Goal: Task Accomplishment & Management: Manage account settings

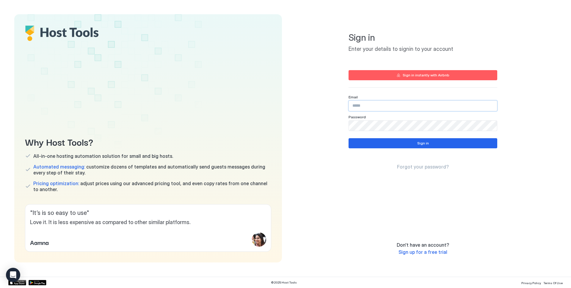
click at [379, 103] on input "Input Field" at bounding box center [423, 106] width 148 height 10
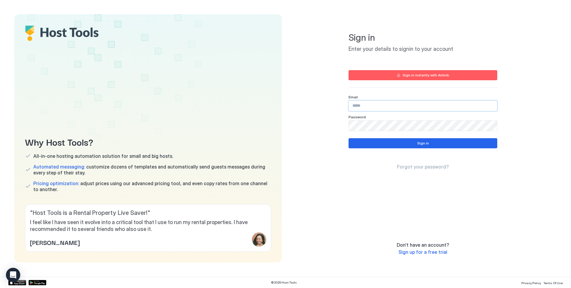
type input "**********"
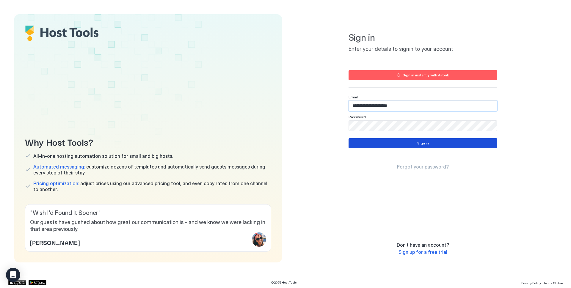
click at [357, 146] on button "Sign in" at bounding box center [423, 143] width 149 height 10
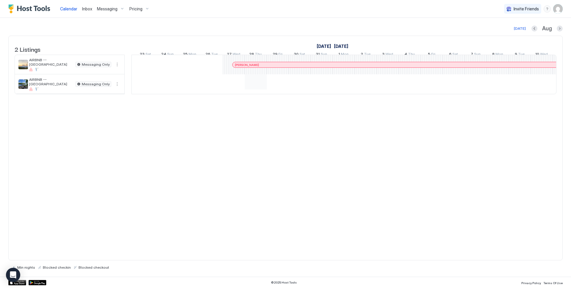
scroll to position [0, 526]
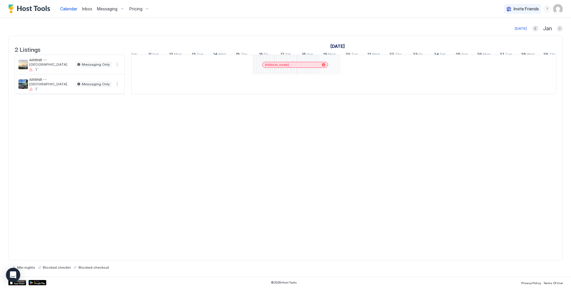
click at [330, 70] on div "Christina Feller Brown Adriana Aguirregaviria Andrew Sumner" at bounding box center [242, 74] width 1299 height 39
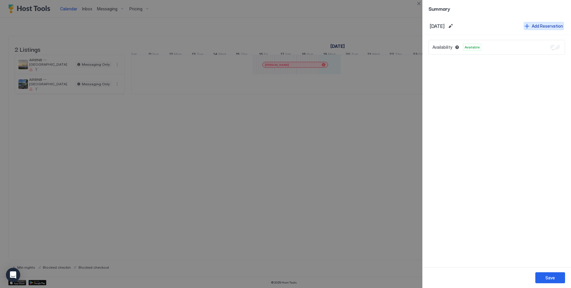
click at [526, 28] on button "Add Reservation" at bounding box center [544, 26] width 40 height 8
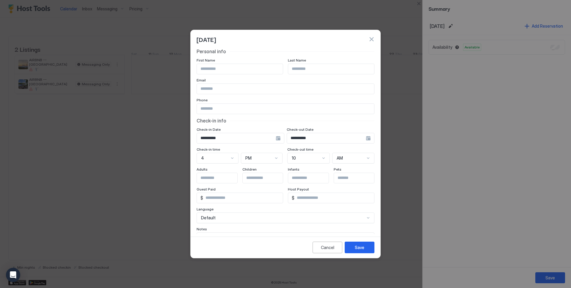
click at [233, 71] on input "Input Field" at bounding box center [240, 69] width 86 height 10
type input "********"
type input "*******"
click at [213, 90] on input "Input Field" at bounding box center [285, 89] width 177 height 10
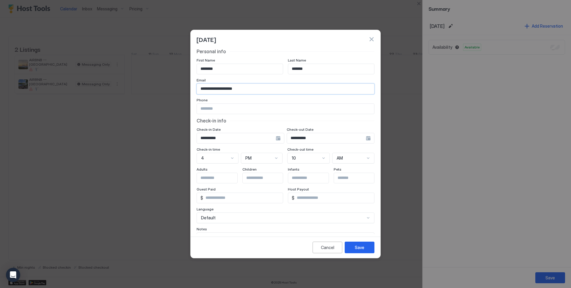
type input "**********"
click at [276, 136] on input "**********" at bounding box center [236, 138] width 79 height 10
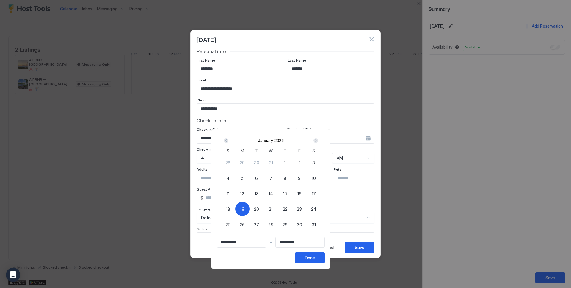
click at [273, 210] on span "21" at bounding box center [271, 209] width 4 height 6
type input "**********"
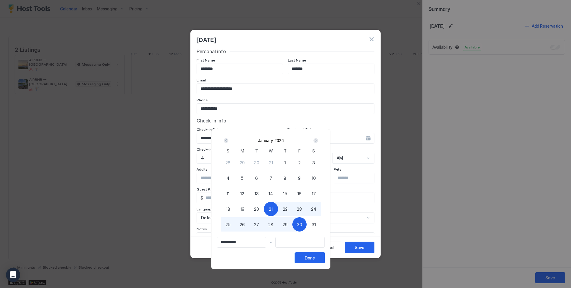
click at [325, 262] on button "Done" at bounding box center [310, 258] width 30 height 11
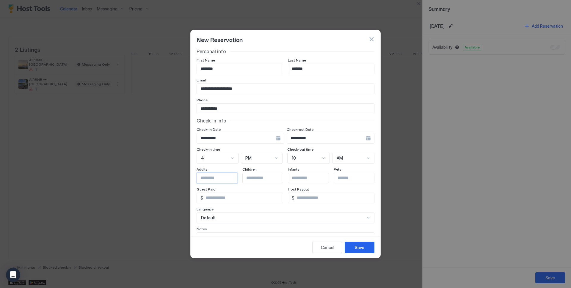
click at [222, 177] on input "Input Field" at bounding box center [221, 178] width 49 height 10
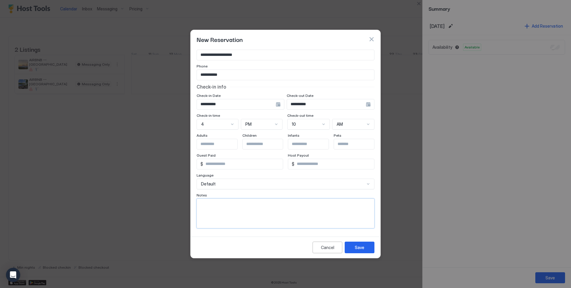
click at [218, 204] on textarea "Input Field" at bounding box center [285, 213] width 177 height 29
type textarea "**********"
click at [366, 246] on button "Save" at bounding box center [360, 248] width 30 height 12
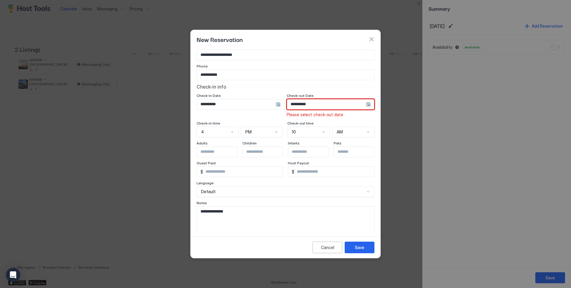
click at [276, 105] on input "**********" at bounding box center [236, 104] width 79 height 10
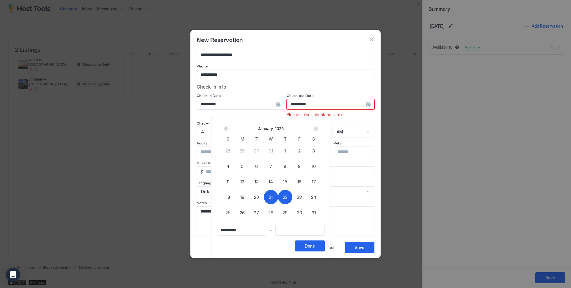
type input "**********"
click at [273, 196] on span "21" at bounding box center [271, 197] width 4 height 6
type input "**********"
click at [253, 232] on input "**********" at bounding box center [241, 230] width 49 height 10
click at [244, 197] on span "19" at bounding box center [242, 197] width 4 height 6
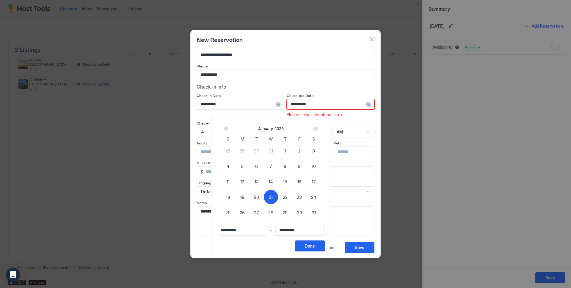
type input "**********"
click at [315, 246] on div "Done" at bounding box center [310, 246] width 10 height 6
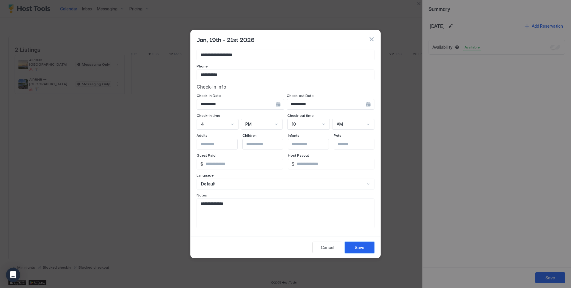
click at [358, 247] on div "Save" at bounding box center [360, 247] width 10 height 6
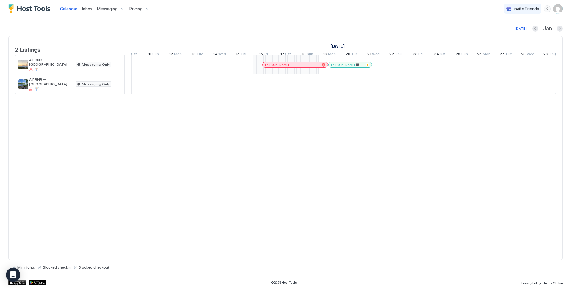
click at [556, 7] on img "User profile" at bounding box center [558, 9] width 10 height 10
click at [507, 31] on span "Settings" at bounding box center [504, 33] width 16 height 5
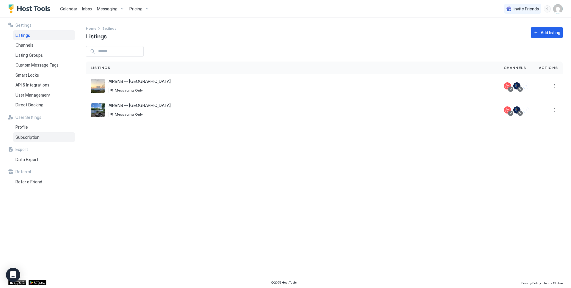
click at [38, 138] on span "Subscription" at bounding box center [27, 137] width 24 height 5
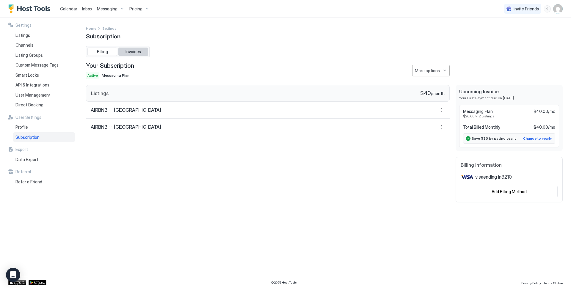
click at [134, 51] on span "Invoices" at bounding box center [133, 51] width 15 height 5
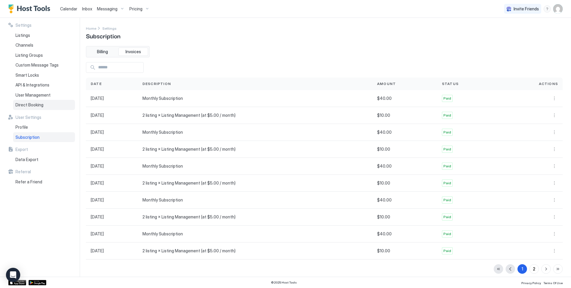
click at [32, 108] on div "Direct Booking" at bounding box center [44, 105] width 62 height 10
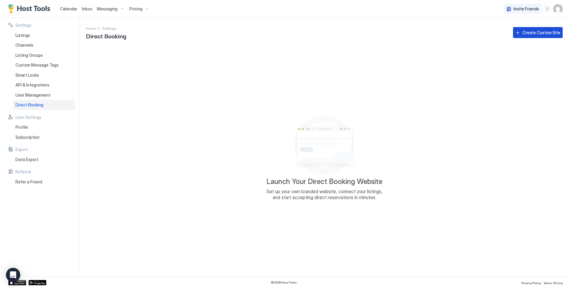
click at [539, 35] on div "Create Custom Site" at bounding box center [542, 32] width 38 height 6
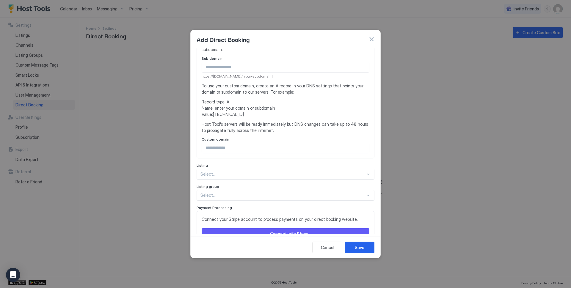
scroll to position [117, 0]
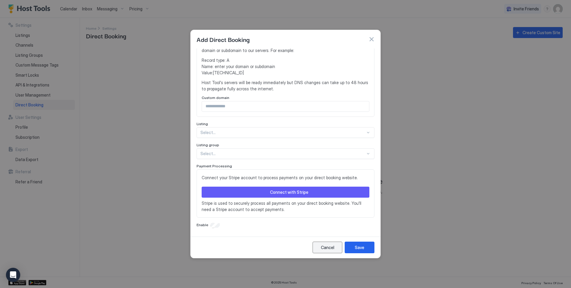
click at [329, 247] on div "Cancel" at bounding box center [327, 247] width 13 height 6
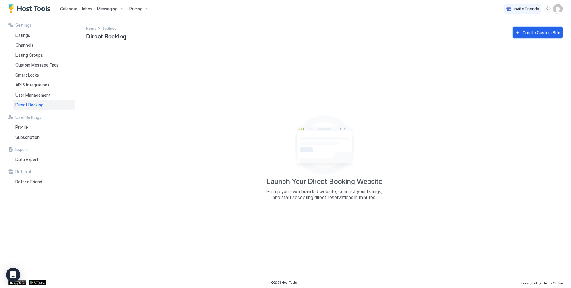
click at [541, 32] on div "Create Custom Site" at bounding box center [542, 32] width 38 height 6
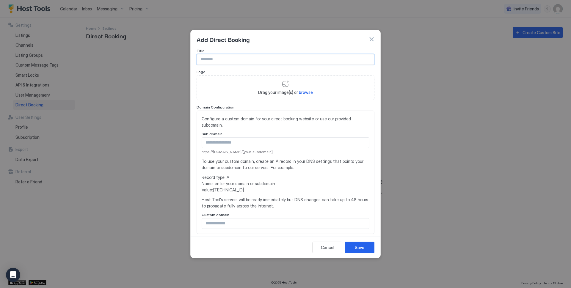
click at [213, 63] on input "Input Field" at bounding box center [285, 59] width 177 height 10
click at [231, 122] on span "Configure a custom domain for your direct booking website or use our provided s…" at bounding box center [286, 122] width 168 height 12
click at [222, 141] on input "Input Field" at bounding box center [285, 143] width 167 height 10
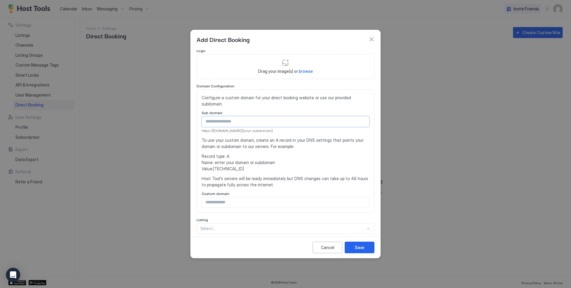
scroll to position [0, 0]
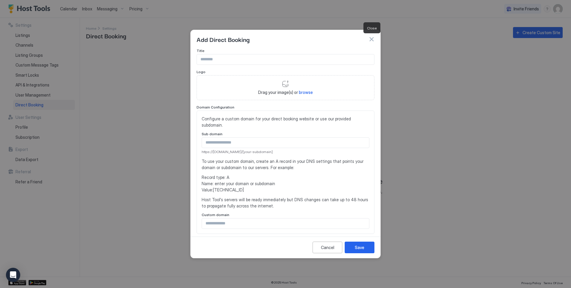
click at [369, 40] on button "button" at bounding box center [372, 39] width 6 height 6
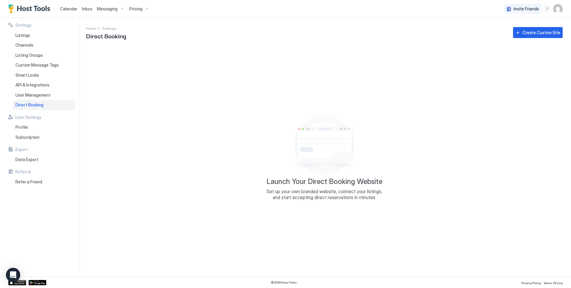
click at [34, 105] on span "Direct Booking" at bounding box center [29, 104] width 28 height 5
click at [544, 35] on div "Create Custom Site" at bounding box center [542, 32] width 38 height 6
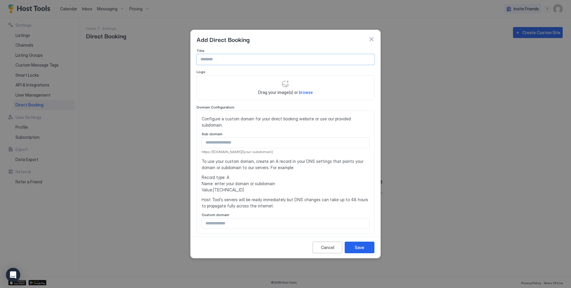
click at [206, 57] on input "Input Field" at bounding box center [285, 59] width 177 height 10
type input "**********"
click at [285, 89] on div "Drag your image(s) or browse" at bounding box center [286, 87] width 178 height 25
click at [223, 144] on input "Input Field" at bounding box center [285, 143] width 167 height 10
type input "*"
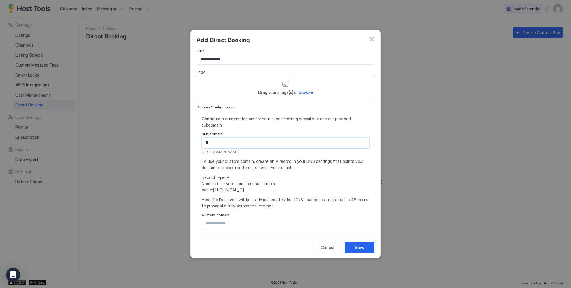
type input "*"
type input "*******"
drag, startPoint x: 228, startPoint y: 57, endPoint x: 182, endPoint y: 55, distance: 46.1
click at [182, 55] on div "**********" at bounding box center [285, 144] width 571 height 288
type input "**********"
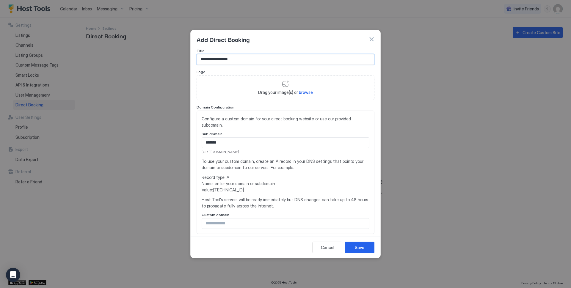
click at [229, 221] on input "Input Field" at bounding box center [285, 224] width 167 height 10
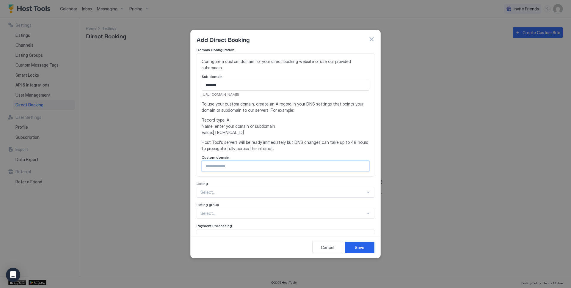
scroll to position [58, 0]
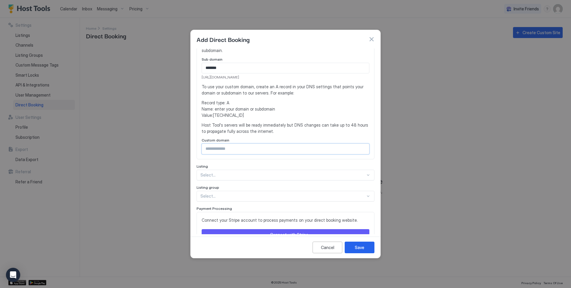
click at [216, 174] on div "Select..." at bounding box center [286, 175] width 178 height 11
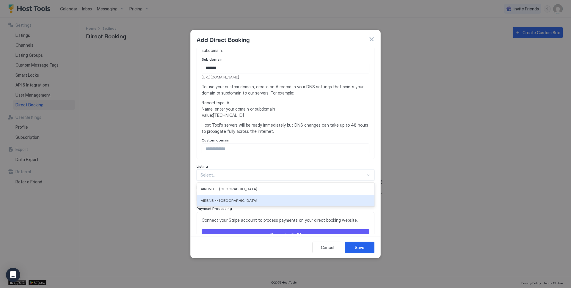
scroll to position [98, 0]
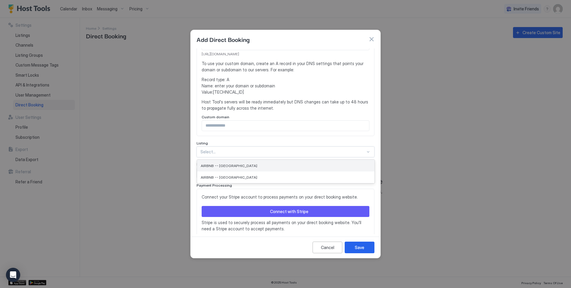
click at [236, 167] on span "AIRBNB -- [GEOGRAPHIC_DATA]" at bounding box center [229, 166] width 57 height 4
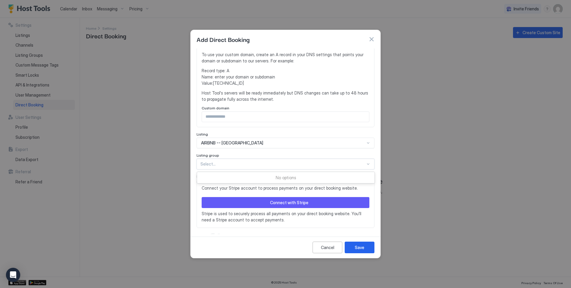
click at [245, 171] on div "**********" at bounding box center [286, 90] width 178 height 297
click at [271, 177] on div "No options" at bounding box center [285, 177] width 177 height 11
click at [256, 169] on div "Select..." at bounding box center [286, 164] width 178 height 11
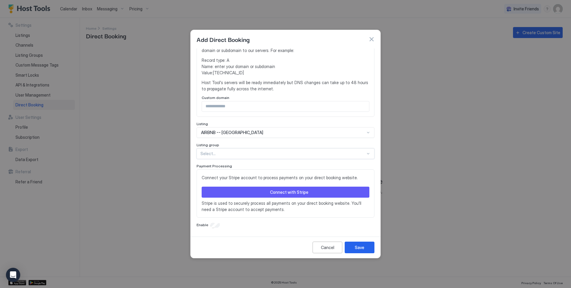
click at [208, 229] on div "**********" at bounding box center [286, 141] width 190 height 186
click at [210, 228] on div "Enable" at bounding box center [286, 225] width 178 height 6
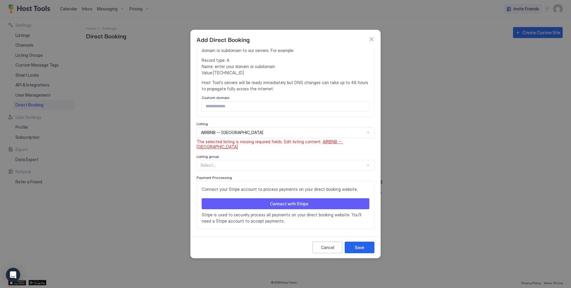
click at [330, 144] on span "AIRBNB -- [GEOGRAPHIC_DATA]" at bounding box center [270, 144] width 147 height 10
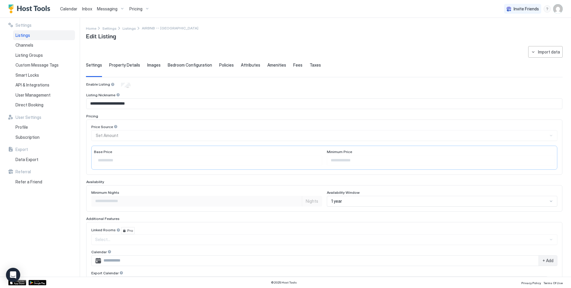
click at [128, 64] on span "Property Details" at bounding box center [124, 64] width 31 height 5
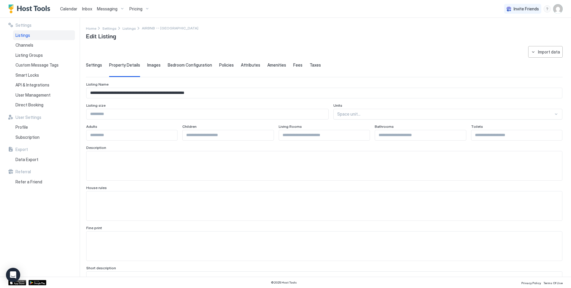
click at [153, 64] on span "Images" at bounding box center [153, 64] width 13 height 5
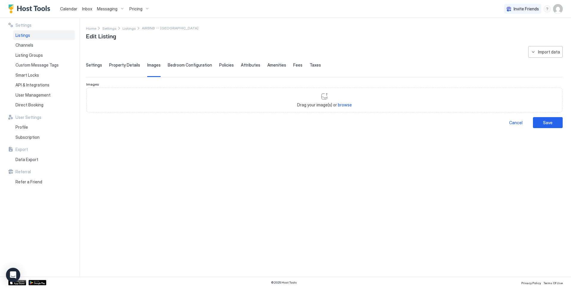
click at [183, 64] on span "Bedroom Configuration" at bounding box center [190, 64] width 44 height 5
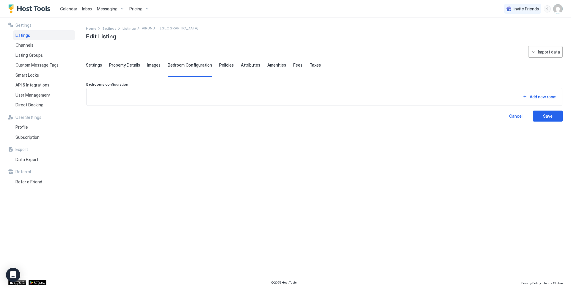
click at [219, 64] on span "Policies" at bounding box center [226, 64] width 15 height 5
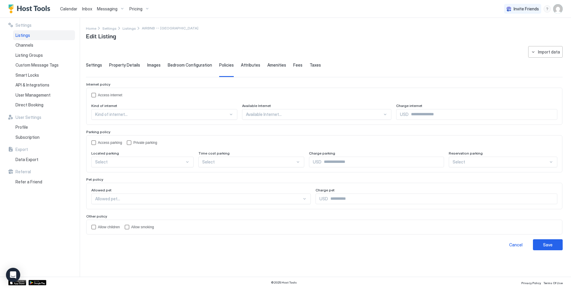
click at [248, 67] on span "Attributes" at bounding box center [250, 64] width 19 height 5
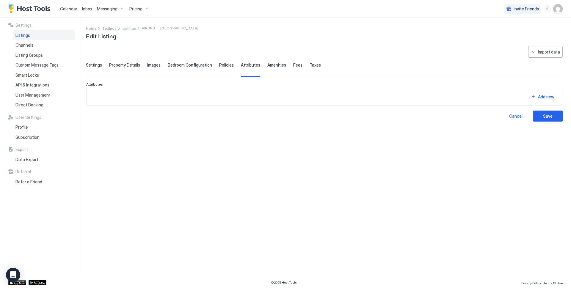
click at [282, 64] on div "Settings Property Details Images Bedroom Configuration Policies Attributes Amen…" at bounding box center [324, 69] width 477 height 15
click at [272, 63] on span "Amenities" at bounding box center [276, 64] width 19 height 5
click at [293, 65] on span "Fees" at bounding box center [297, 64] width 9 height 5
click at [310, 64] on span "Taxes" at bounding box center [315, 64] width 11 height 5
click at [92, 65] on span "Settings" at bounding box center [94, 64] width 16 height 5
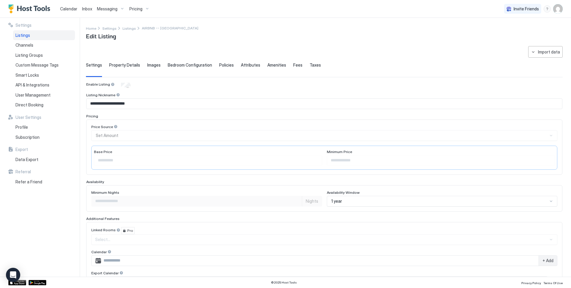
click at [113, 132] on div "Price Source Set Amount" at bounding box center [324, 133] width 466 height 16
click at [112, 139] on div "Price Source Set Amount" at bounding box center [324, 133] width 466 height 16
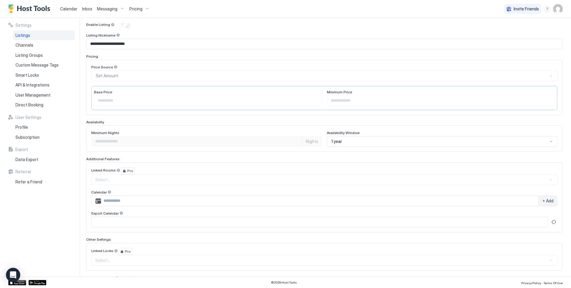
scroll to position [87, 0]
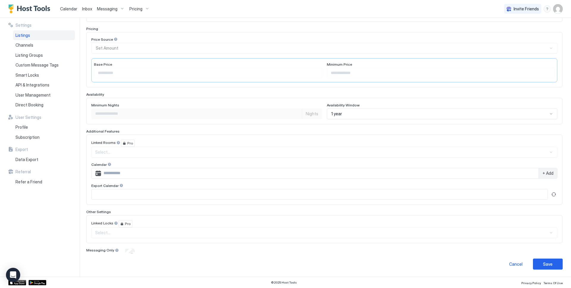
click at [117, 158] on div "Select..." at bounding box center [324, 152] width 466 height 11
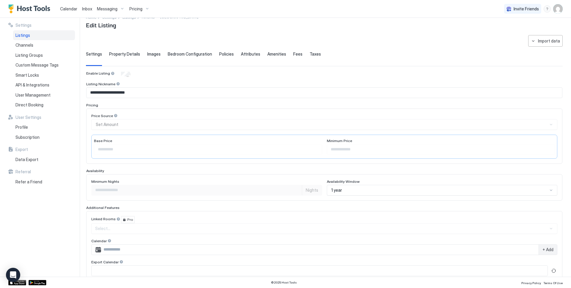
scroll to position [11, 0]
click at [128, 59] on div "Property Details" at bounding box center [124, 59] width 31 height 15
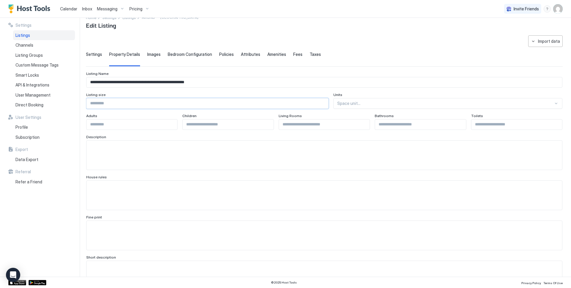
click at [107, 102] on input "Input Field" at bounding box center [208, 103] width 242 height 10
click at [326, 102] on input "*" at bounding box center [208, 103] width 242 height 10
click at [356, 105] on div at bounding box center [445, 103] width 216 height 5
drag, startPoint x: 151, startPoint y: 102, endPoint x: 77, endPoint y: 103, distance: 74.4
click at [77, 103] on div "**********" at bounding box center [285, 147] width 571 height 259
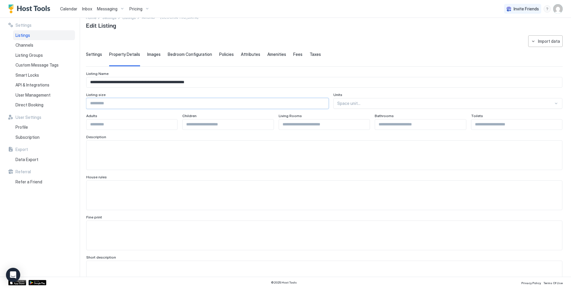
type input "****"
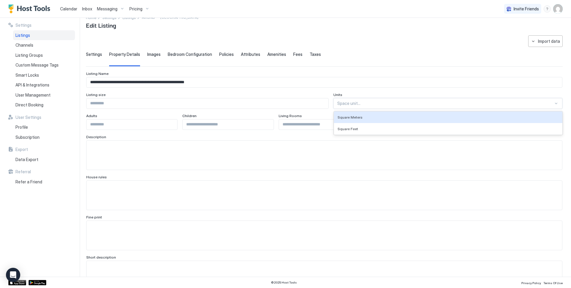
click at [350, 103] on div at bounding box center [445, 103] width 216 height 5
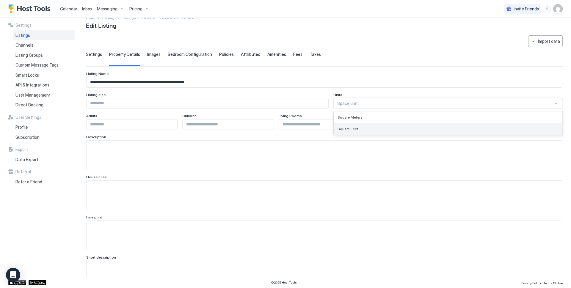
click at [352, 127] on span "Square Feet" at bounding box center [348, 129] width 21 height 4
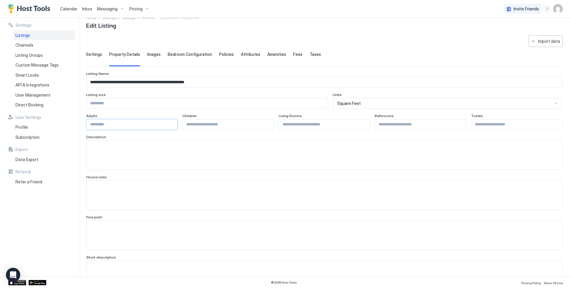
click at [95, 123] on input "Input Field" at bounding box center [132, 125] width 91 height 10
click at [495, 125] on input "Input Field" at bounding box center [516, 125] width 91 height 10
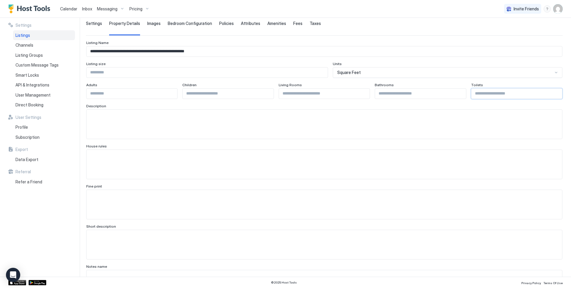
scroll to position [42, 0]
type input "*"
click at [302, 92] on input "Input Field" at bounding box center [324, 93] width 91 height 10
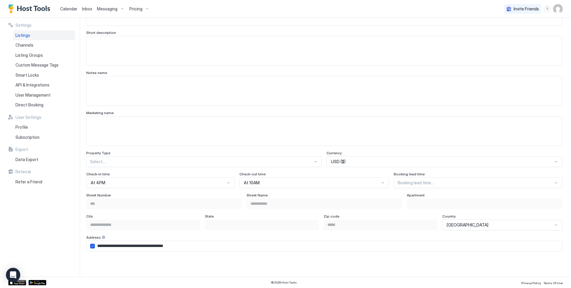
type input "*"
click at [313, 159] on div at bounding box center [315, 161] width 5 height 5
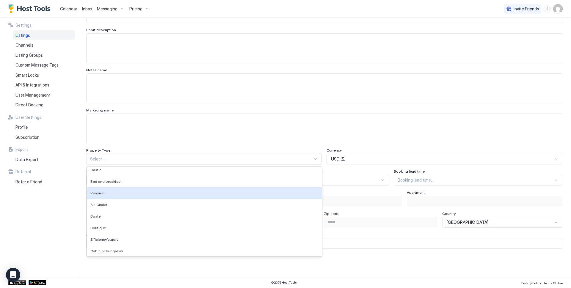
scroll to position [595, 0]
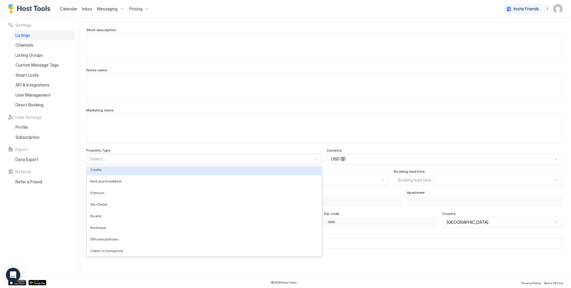
click at [111, 157] on div at bounding box center [201, 158] width 223 height 5
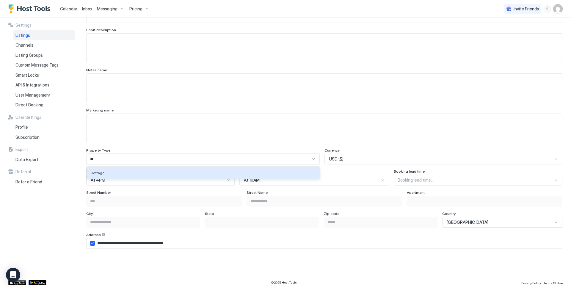
type input "*"
type input "*****"
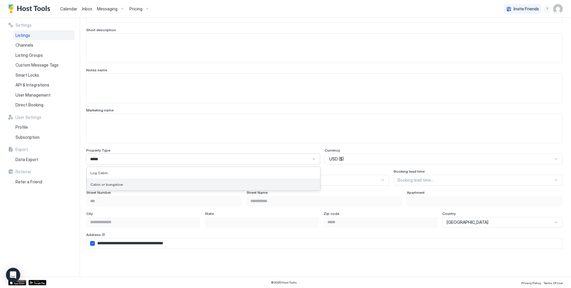
click at [114, 184] on span "Cabin or bungalow" at bounding box center [106, 184] width 32 height 4
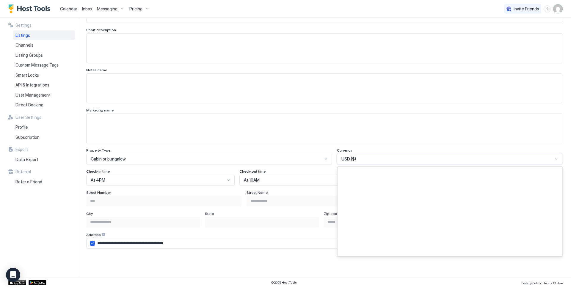
click at [363, 160] on div "USD ($)" at bounding box center [446, 158] width 211 height 5
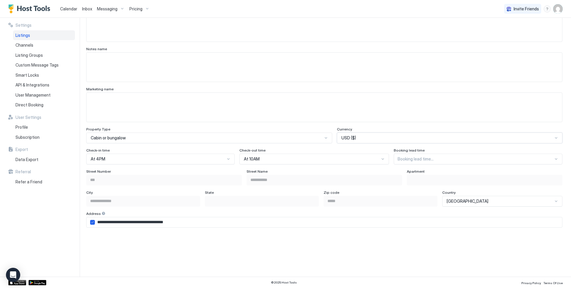
click at [406, 164] on div "Booking lead time..." at bounding box center [478, 159] width 169 height 11
click at [410, 186] on span "At least 1 day notice" at bounding box center [415, 184] width 34 height 4
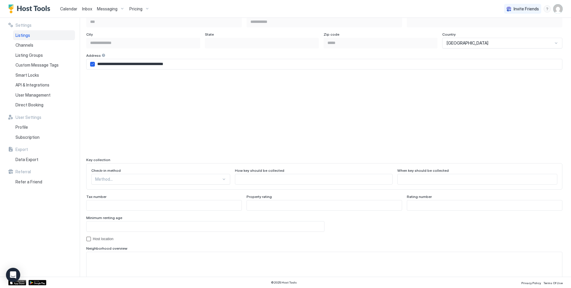
scroll to position [438, 0]
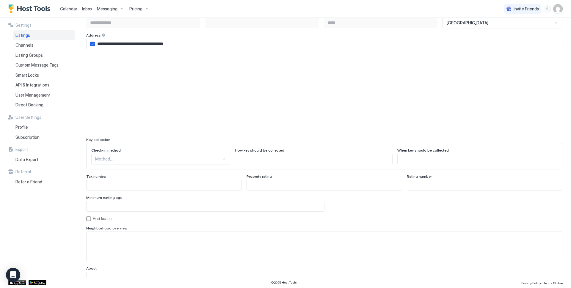
click at [126, 164] on div "Method..." at bounding box center [160, 159] width 139 height 11
click at [117, 194] on div "Smart lock" at bounding box center [160, 196] width 131 height 4
click at [212, 155] on div "Smart lock" at bounding box center [161, 159] width 141 height 11
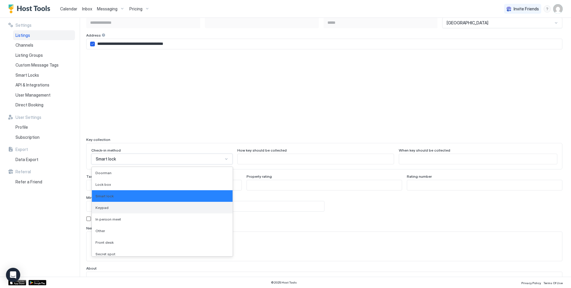
click at [139, 206] on div "Keypad" at bounding box center [162, 208] width 134 height 4
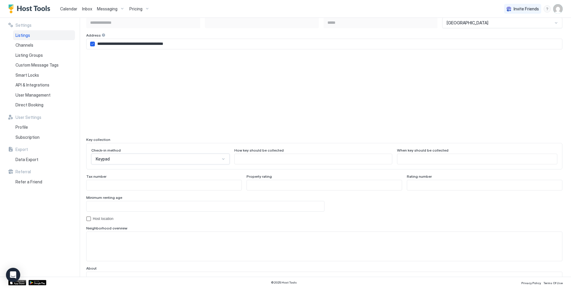
click at [209, 162] on div "Keypad" at bounding box center [160, 159] width 138 height 11
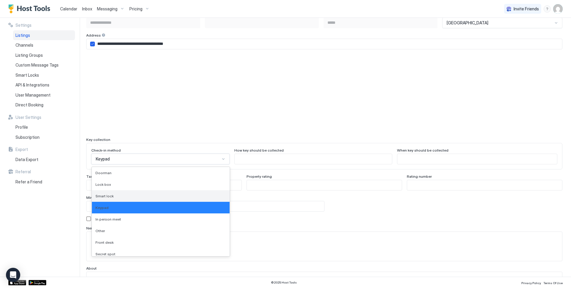
click at [150, 197] on div "Smart lock" at bounding box center [160, 196] width 131 height 4
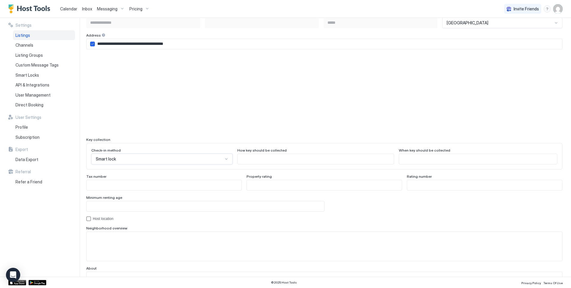
click at [275, 186] on input "Input Field" at bounding box center [324, 185] width 155 height 10
click at [393, 184] on input "*" at bounding box center [324, 185] width 155 height 10
click at [393, 186] on input "*" at bounding box center [324, 185] width 155 height 10
click at [393, 186] on input "**" at bounding box center [324, 185] width 155 height 10
type input "**"
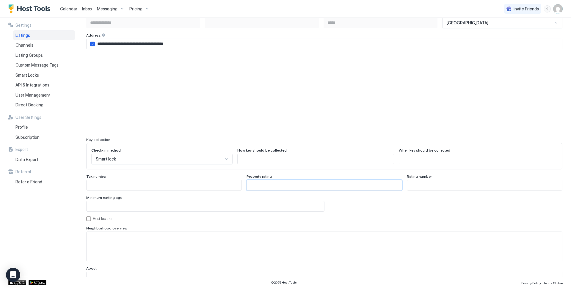
click at [393, 186] on input "**" at bounding box center [324, 185] width 155 height 10
drag, startPoint x: 294, startPoint y: 186, endPoint x: 216, endPoint y: 177, distance: 78.5
click at [216, 177] on div "Tax number Property rating ** Rating number" at bounding box center [324, 182] width 476 height 16
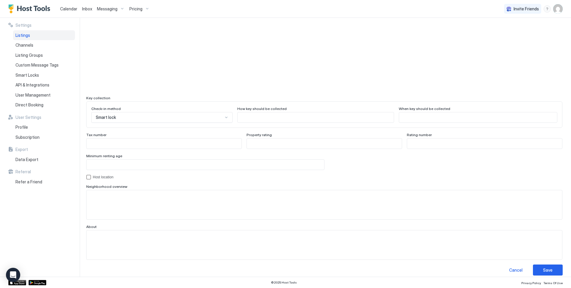
scroll to position [480, 0]
click at [89, 178] on div "hostLocation" at bounding box center [88, 177] width 5 height 5
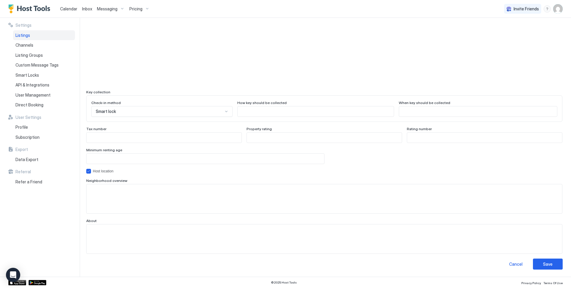
click at [86, 171] on div "hostLocation" at bounding box center [88, 171] width 5 height 5
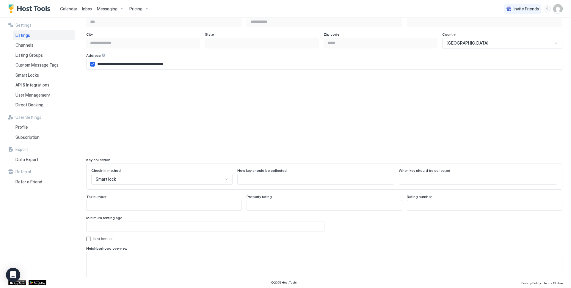
scroll to position [417, 0]
click at [255, 184] on input "Input Field" at bounding box center [316, 180] width 156 height 10
type input "**********"
click at [418, 181] on input "Input Field" at bounding box center [478, 180] width 158 height 10
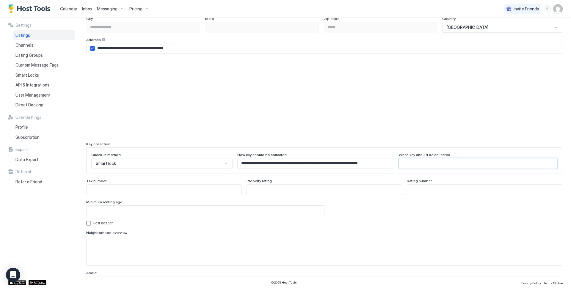
scroll to position [485, 0]
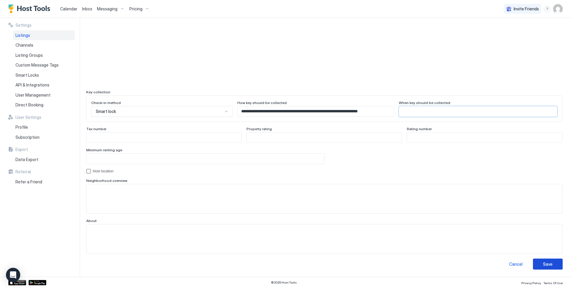
click at [546, 267] on div "Save" at bounding box center [548, 264] width 10 height 6
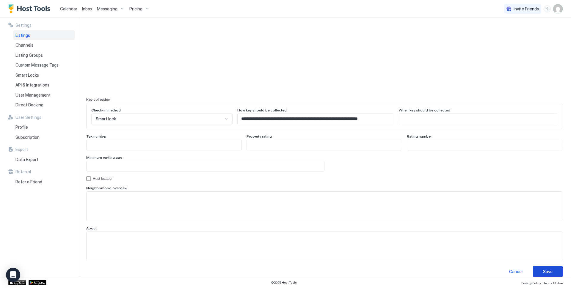
scroll to position [0, 0]
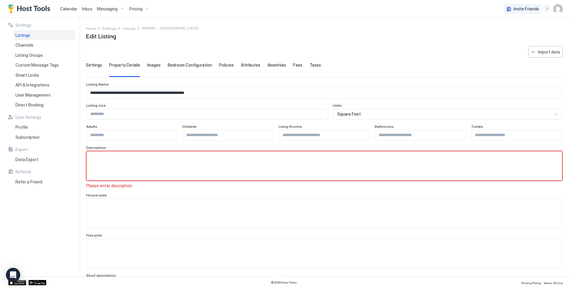
click at [120, 162] on textarea "Input Field" at bounding box center [325, 165] width 476 height 29
paste textarea "**********"
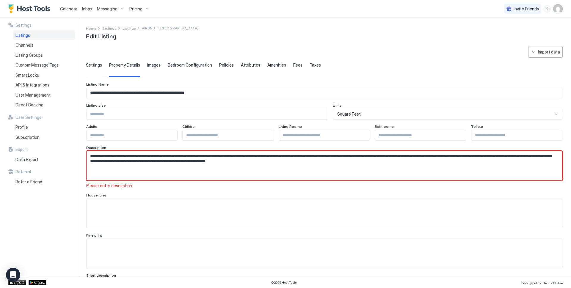
type textarea "**********"
click at [126, 181] on textarea "Input Field" at bounding box center [322, 165] width 471 height 29
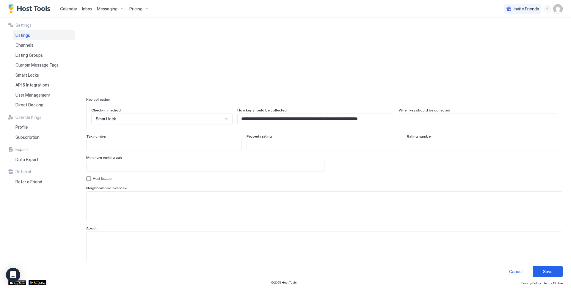
scroll to position [493, 0]
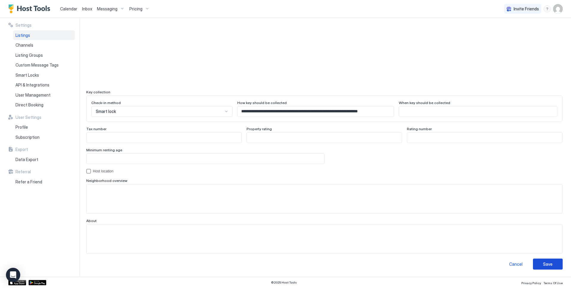
click at [543, 262] on div "Save" at bounding box center [548, 264] width 10 height 6
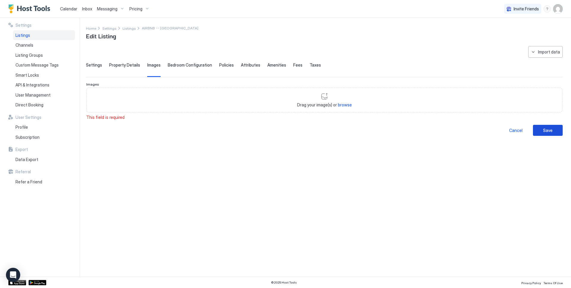
scroll to position [14, 0]
click at [155, 98] on div "Drag your image(s) or browse" at bounding box center [324, 100] width 476 height 25
click at [186, 65] on span "Bedroom Configuration" at bounding box center [190, 64] width 44 height 5
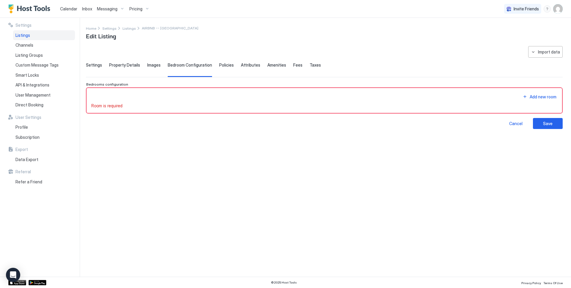
click at [121, 95] on div "Add new room" at bounding box center [324, 97] width 466 height 8
click at [534, 95] on div "Add new room" at bounding box center [543, 97] width 27 height 6
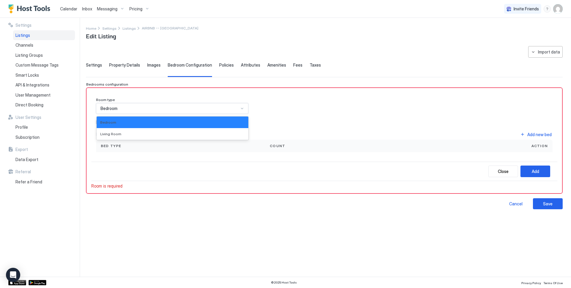
click at [167, 106] on div "Bedroom" at bounding box center [170, 108] width 138 height 5
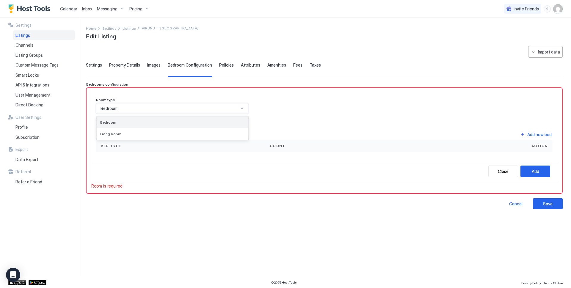
click at [117, 123] on div "Bedroom" at bounding box center [172, 122] width 145 height 4
click at [112, 123] on div "Is private bathroom" at bounding box center [118, 122] width 31 height 4
click at [206, 143] on div "Bed type" at bounding box center [180, 146] width 169 height 12
click at [542, 135] on div "Add new bed" at bounding box center [539, 134] width 24 height 6
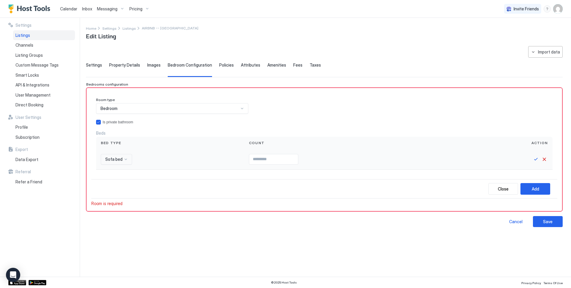
click at [156, 164] on div "Sofa bed" at bounding box center [170, 159] width 139 height 11
click at [121, 157] on span "Sofa bed" at bounding box center [113, 159] width 17 height 5
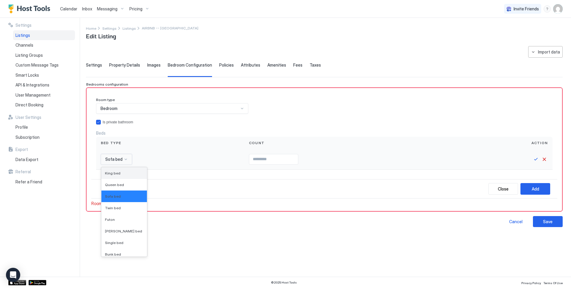
click at [119, 170] on div "King bed" at bounding box center [124, 173] width 46 height 12
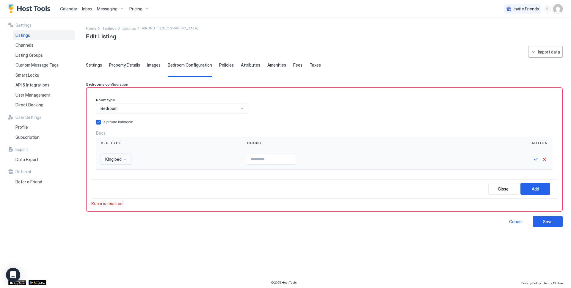
click at [258, 164] on input "Input Field" at bounding box center [271, 159] width 49 height 10
type input "*"
click at [538, 160] on button "Save" at bounding box center [535, 159] width 7 height 7
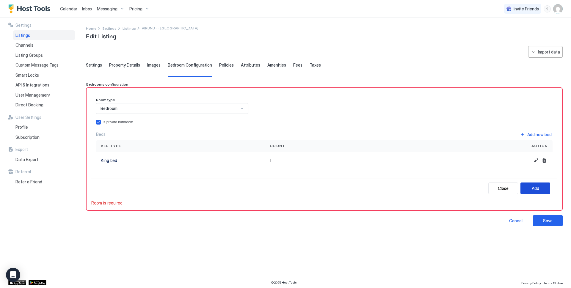
click at [545, 189] on button "Add" at bounding box center [536, 189] width 30 height 12
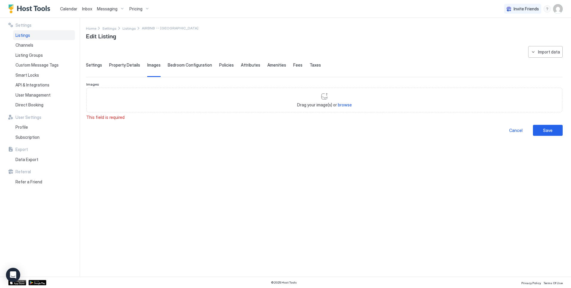
click at [344, 104] on span "browse" at bounding box center [345, 104] width 14 height 5
type input "**********"
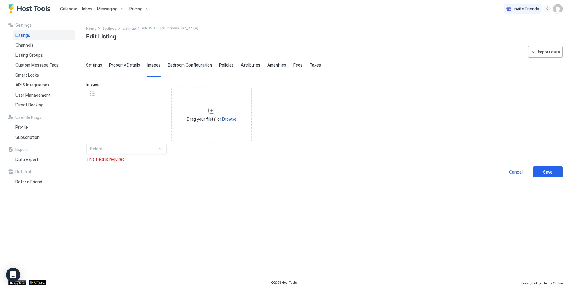
click at [161, 151] on div at bounding box center [160, 148] width 5 height 5
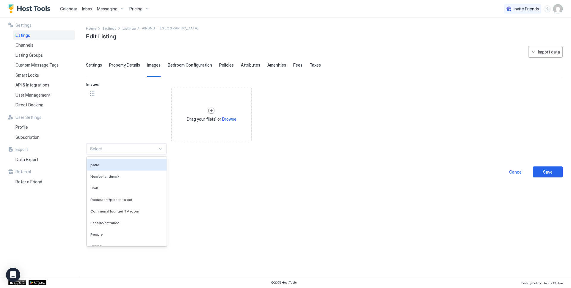
scroll to position [23, 0]
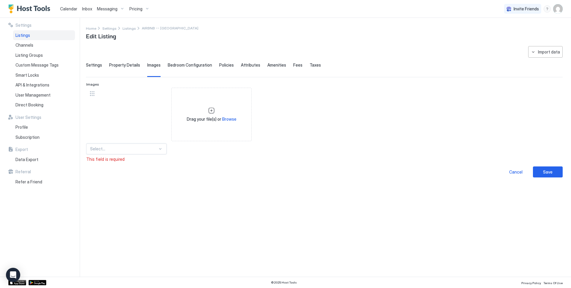
click at [102, 151] on div at bounding box center [124, 148] width 68 height 5
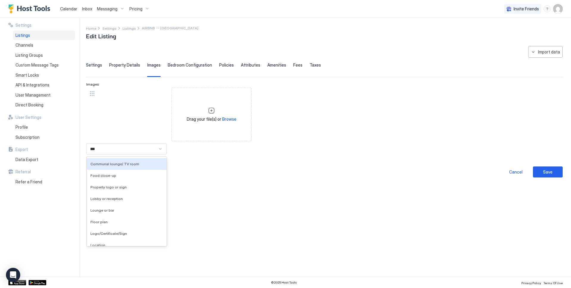
type input "****"
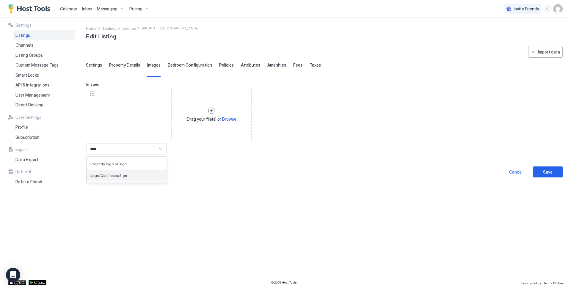
click at [106, 174] on span "Logo/Certificate/Sign" at bounding box center [108, 175] width 37 height 4
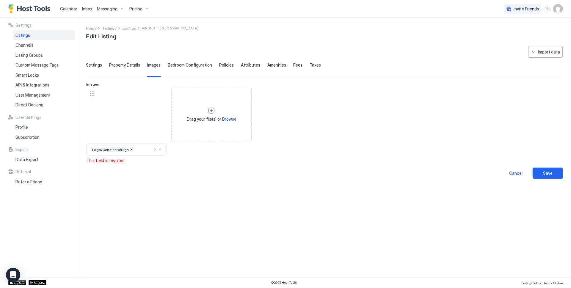
click at [555, 177] on button "Save" at bounding box center [548, 173] width 30 height 11
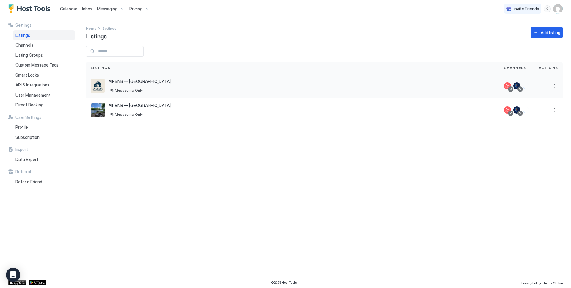
click at [208, 85] on div "AIRBNB -- Highland Haus 117 Wedling Weg, Beech Mountain, NC 28604 US Messaging …" at bounding box center [293, 86] width 404 height 14
click at [25, 101] on div "Direct Booking" at bounding box center [44, 105] width 62 height 10
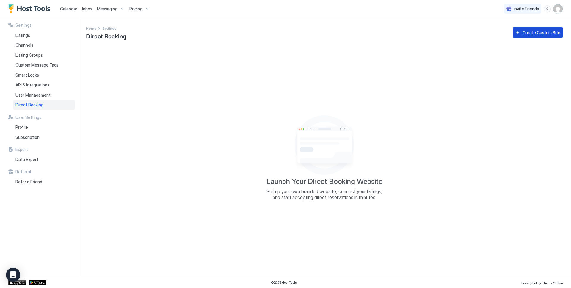
click at [534, 29] on div "Create Custom Site" at bounding box center [542, 32] width 38 height 6
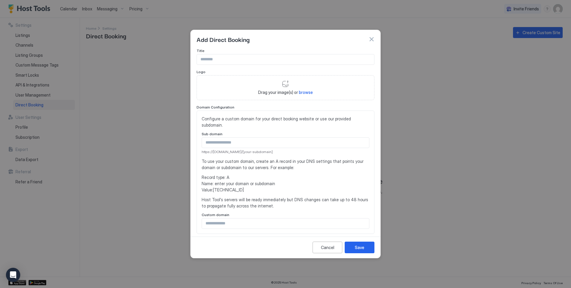
click at [237, 143] on input "Input Field" at bounding box center [285, 143] width 167 height 10
type input "*******"
click at [299, 92] on span "browse" at bounding box center [306, 92] width 14 height 5
type input "**********"
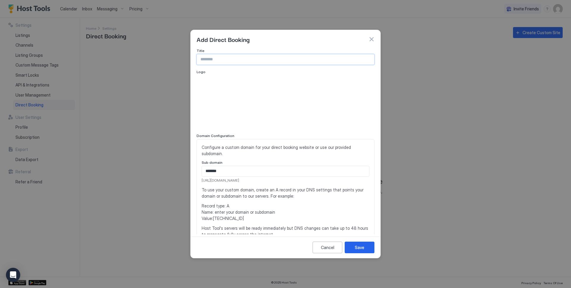
click at [209, 59] on input "Input Field" at bounding box center [285, 59] width 177 height 10
type input "*"
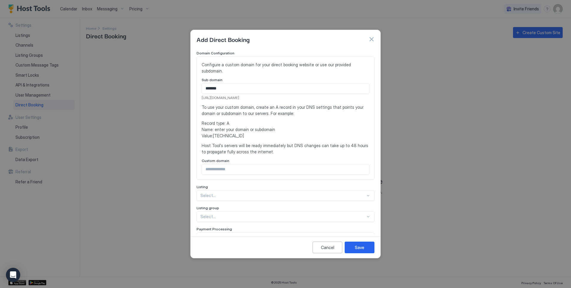
scroll to position [83, 0]
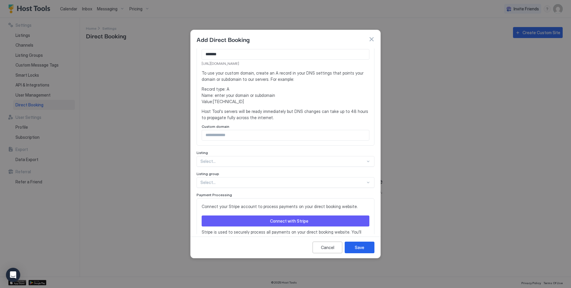
type input "**********"
click at [222, 158] on div "**********" at bounding box center [286, 95] width 178 height 326
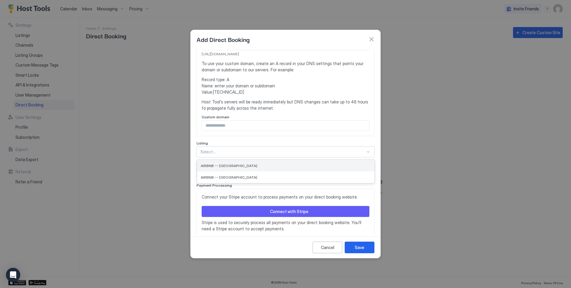
click at [221, 167] on span "AIRBNB -- [GEOGRAPHIC_DATA]" at bounding box center [229, 166] width 57 height 4
click at [220, 172] on div "Select..." at bounding box center [286, 173] width 178 height 11
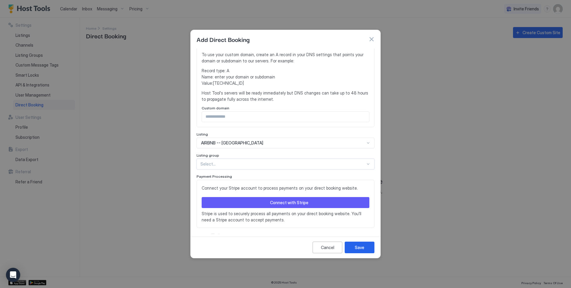
click at [230, 169] on div "Select..." at bounding box center [286, 164] width 178 height 11
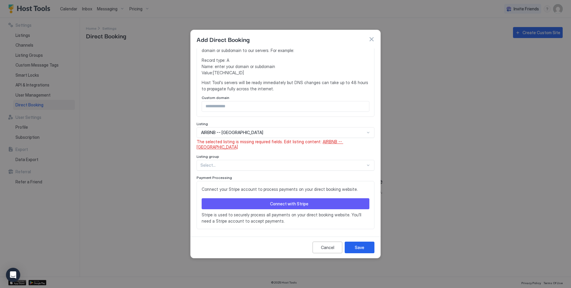
click at [323, 142] on span "AIRBNB -- [GEOGRAPHIC_DATA]" at bounding box center [270, 144] width 147 height 10
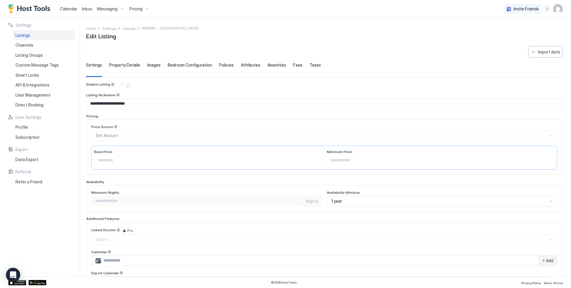
type input "****"
type input "*"
type input "**********"
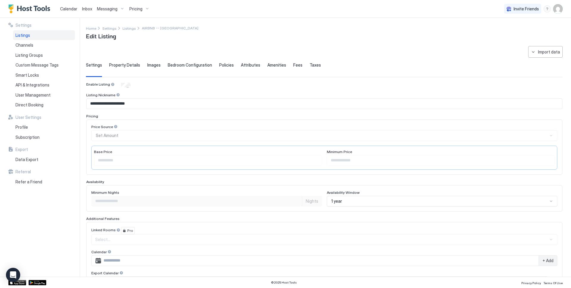
type textarea "**********"
click at [123, 65] on span "Property Details" at bounding box center [124, 64] width 31 height 5
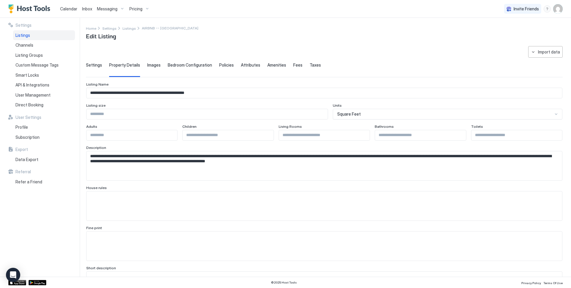
click at [225, 65] on span "Policies" at bounding box center [226, 64] width 15 height 5
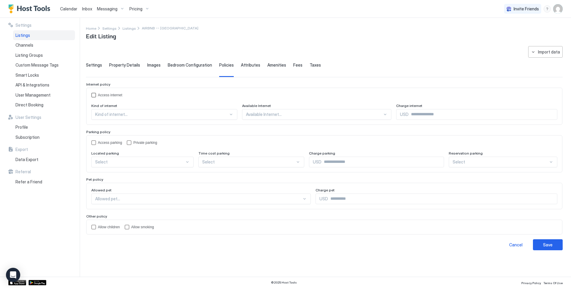
click at [101, 95] on div "Access internet" at bounding box center [110, 95] width 24 height 4
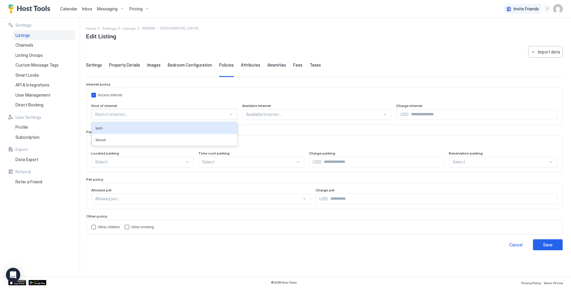
click at [108, 114] on div at bounding box center [161, 114] width 133 height 5
click at [104, 130] on div "WiFi" at bounding box center [164, 128] width 138 height 4
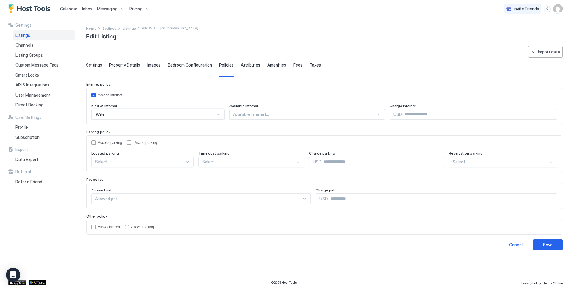
click at [261, 114] on div at bounding box center [304, 114] width 143 height 5
click at [241, 127] on span "All areas" at bounding box center [240, 128] width 15 height 4
click at [406, 113] on input "Input Field" at bounding box center [476, 114] width 161 height 10
click at [125, 142] on div "Access parking Private parking" at bounding box center [324, 142] width 466 height 5
click at [129, 142] on div "policy.parkingPolicy.privateParking" at bounding box center [129, 142] width 5 height 5
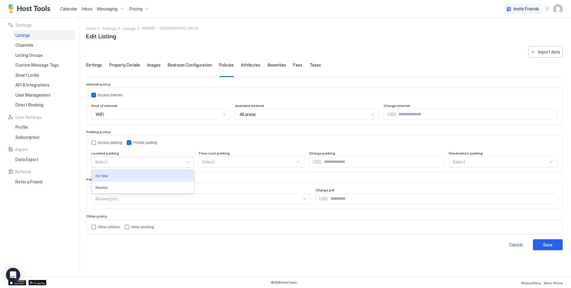
click at [120, 162] on div at bounding box center [140, 161] width 90 height 5
click at [113, 175] on div "On Site" at bounding box center [142, 176] width 95 height 4
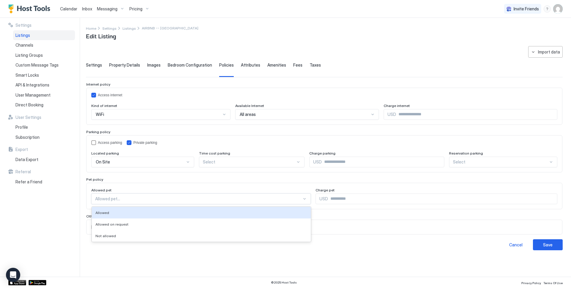
click at [121, 197] on div at bounding box center [198, 198] width 207 height 5
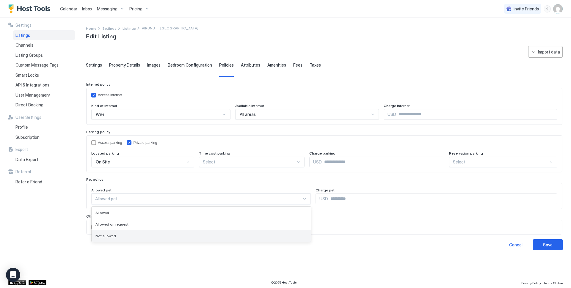
click at [107, 236] on span "Not allowed" at bounding box center [105, 236] width 21 height 4
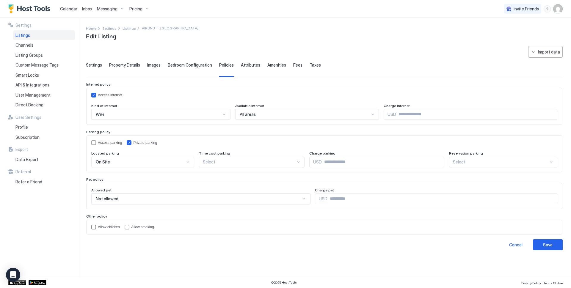
click at [107, 226] on div "Allow children" at bounding box center [109, 227] width 22 height 4
click at [546, 244] on div "Save" at bounding box center [548, 245] width 10 height 6
click at [293, 67] on span "Fees" at bounding box center [297, 64] width 9 height 5
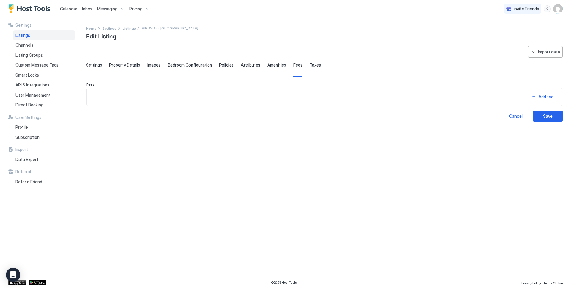
click at [311, 68] on span "Taxes" at bounding box center [315, 64] width 11 height 5
click at [545, 95] on div "Add tax" at bounding box center [546, 92] width 16 height 6
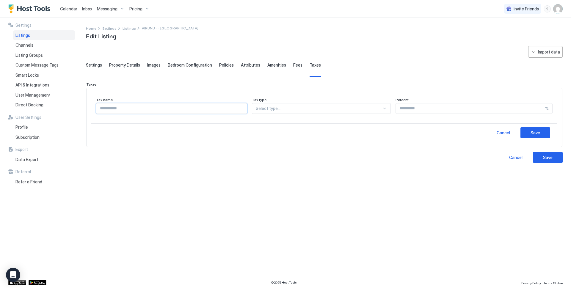
click at [156, 108] on input "Input Field" at bounding box center [171, 109] width 151 height 10
type input "*********"
click at [271, 108] on div at bounding box center [319, 108] width 126 height 5
click at [278, 132] on span "Sales Tax Included" at bounding box center [272, 134] width 32 height 4
click at [412, 109] on input "Input Field" at bounding box center [472, 109] width 145 height 10
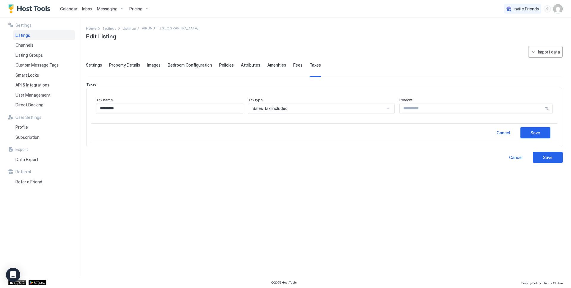
click at [535, 134] on div "Save" at bounding box center [536, 133] width 10 height 6
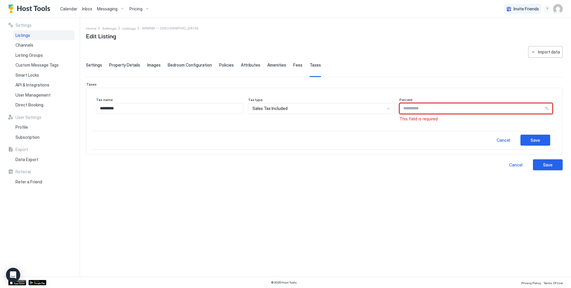
click at [416, 106] on input "Input Field" at bounding box center [472, 109] width 145 height 10
click at [413, 109] on input "Input Field" at bounding box center [472, 109] width 145 height 10
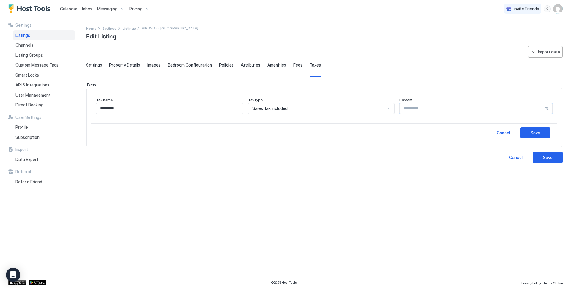
type input "*"
click at [531, 134] on div "Save" at bounding box center [536, 133] width 10 height 6
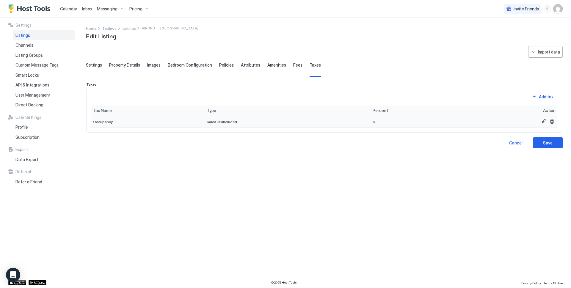
click at [388, 124] on div "6" at bounding box center [417, 121] width 93 height 12
click at [542, 125] on button "Edit" at bounding box center [543, 121] width 7 height 7
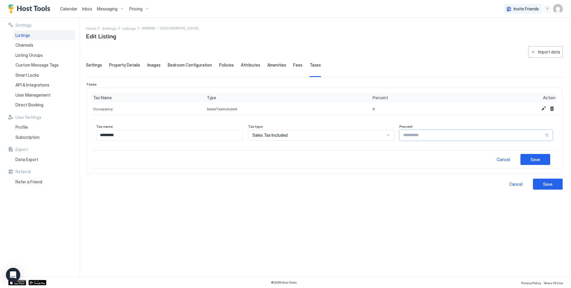
drag, startPoint x: 411, startPoint y: 134, endPoint x: 379, endPoint y: 132, distance: 32.5
click at [379, 132] on div "Tax name ********* Tax type Sales Tax Included Percent * %" at bounding box center [324, 132] width 457 height 16
type input "**"
click at [535, 159] on div "Save" at bounding box center [536, 159] width 10 height 6
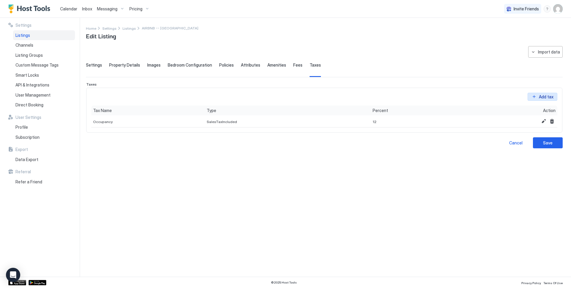
click at [543, 95] on div "Add tax" at bounding box center [546, 92] width 16 height 6
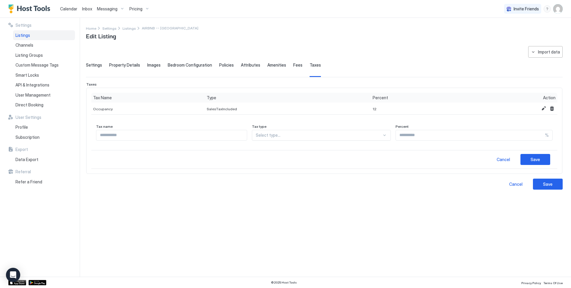
click at [139, 131] on input "Input Field" at bounding box center [171, 135] width 151 height 10
click at [126, 133] on input "Input Field" at bounding box center [171, 135] width 151 height 10
type input "*"
click at [369, 140] on div "Select type..." at bounding box center [321, 135] width 139 height 11
click at [319, 151] on div "Sales Tax Excluded" at bounding box center [321, 149] width 131 height 4
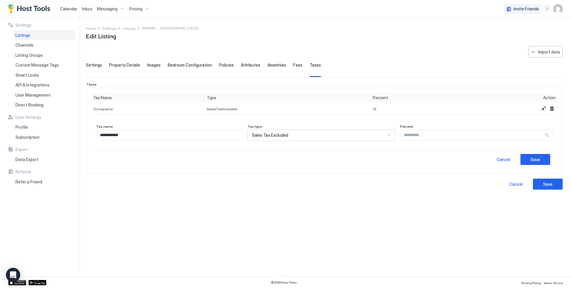
click at [325, 133] on div "Sales Tax Excluded" at bounding box center [319, 135] width 134 height 5
click at [291, 155] on div "Sales Tax Excluded" at bounding box center [321, 149] width 147 height 12
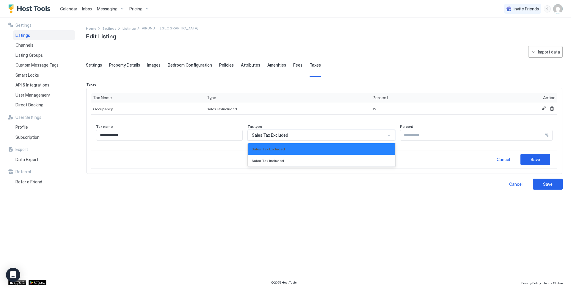
click at [288, 134] on span "Sales Tax Excluded" at bounding box center [270, 135] width 36 height 5
click at [280, 157] on div "Sales Tax Included" at bounding box center [321, 161] width 147 height 12
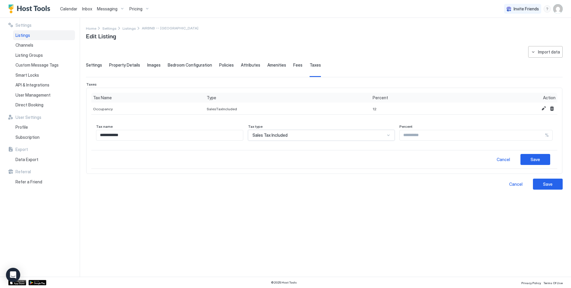
click at [285, 132] on div "Sales Tax Included" at bounding box center [321, 135] width 147 height 11
click at [273, 161] on span "Sales Tax Included" at bounding box center [268, 161] width 32 height 4
drag, startPoint x: 131, startPoint y: 138, endPoint x: 81, endPoint y: 131, distance: 51.3
click at [81, 131] on div "**********" at bounding box center [285, 147] width 571 height 259
type input "**********"
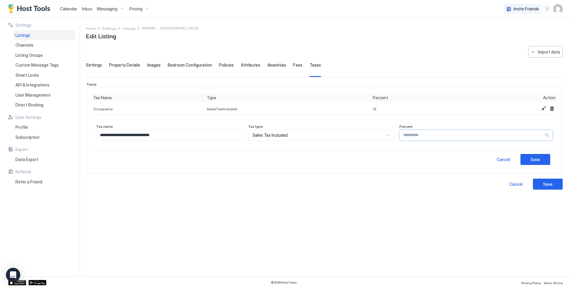
click at [424, 133] on input "Input Field" at bounding box center [472, 135] width 145 height 10
drag, startPoint x: 414, startPoint y: 134, endPoint x: 378, endPoint y: 129, distance: 36.3
click at [378, 129] on div "**********" at bounding box center [324, 132] width 457 height 16
type input "****"
click at [543, 159] on button "Save" at bounding box center [536, 159] width 30 height 11
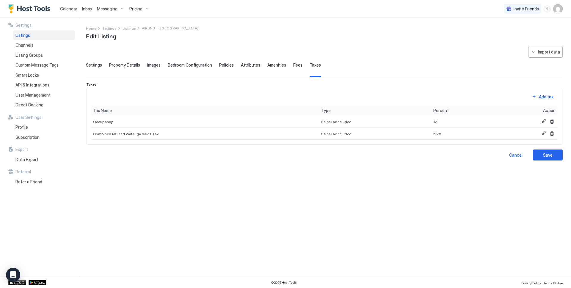
click at [294, 68] on div "Fees" at bounding box center [297, 69] width 9 height 15
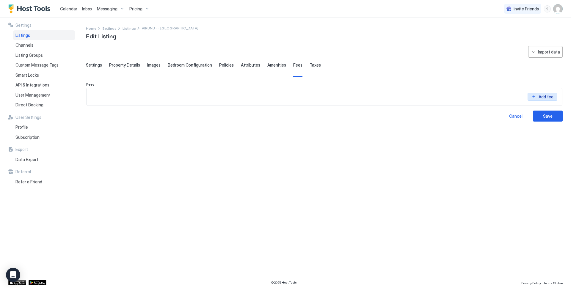
click at [540, 95] on div "Add fee" at bounding box center [546, 92] width 16 height 6
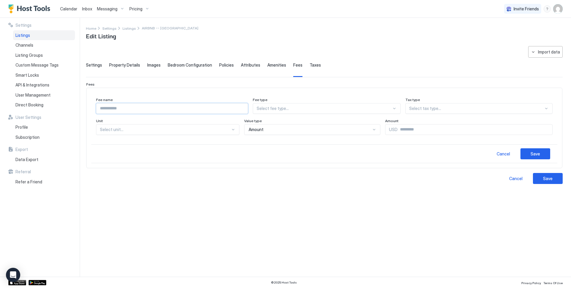
click at [195, 112] on input "Input Field" at bounding box center [171, 109] width 151 height 10
type input "**********"
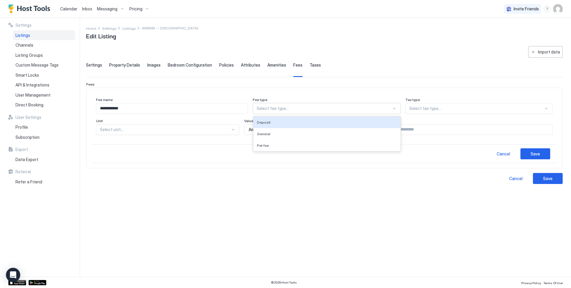
click at [397, 108] on div at bounding box center [394, 108] width 5 height 5
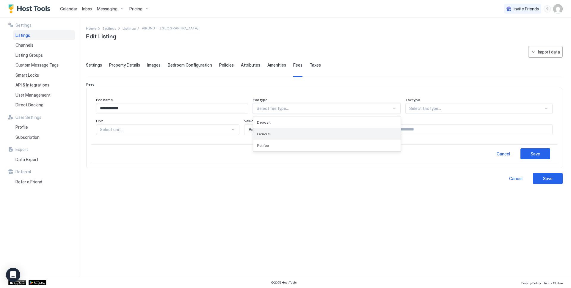
click at [289, 135] on div "General" at bounding box center [327, 134] width 140 height 4
click at [439, 105] on div "Select tax type..." at bounding box center [476, 108] width 153 height 11
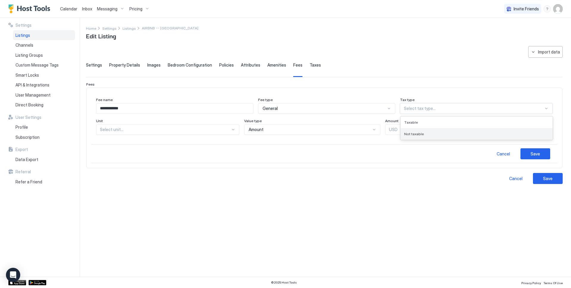
click at [418, 132] on span "Not taxable" at bounding box center [414, 134] width 20 height 4
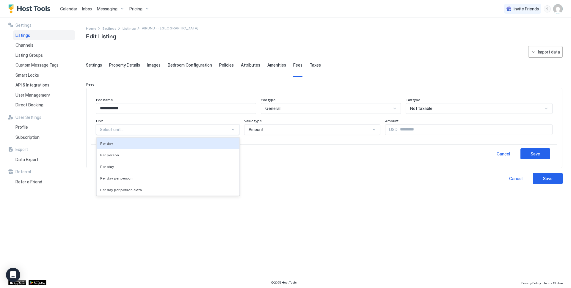
click at [148, 124] on div "Select unit..." at bounding box center [167, 129] width 143 height 11
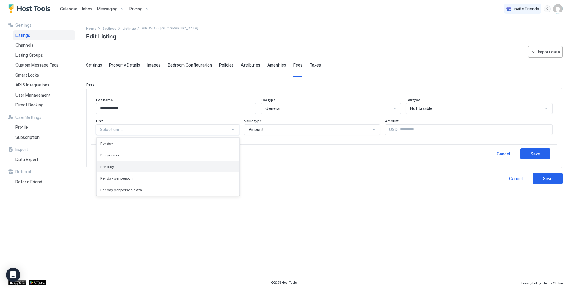
click at [116, 167] on div "Per stay" at bounding box center [168, 166] width 136 height 4
click at [288, 127] on div "Amount" at bounding box center [306, 129] width 124 height 5
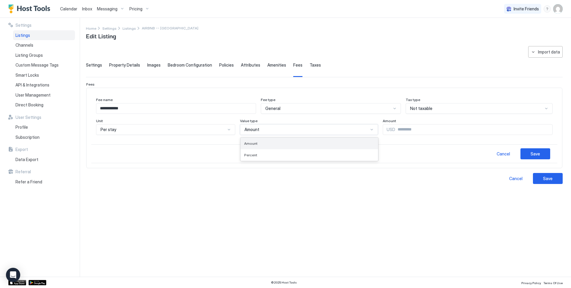
click at [260, 142] on div "Amount" at bounding box center [309, 143] width 131 height 4
click at [399, 128] on input "Input Field" at bounding box center [473, 130] width 157 height 10
type input "***"
click at [550, 158] on div "Cancel Save" at bounding box center [324, 154] width 466 height 19
click at [541, 153] on button "Save" at bounding box center [536, 153] width 30 height 11
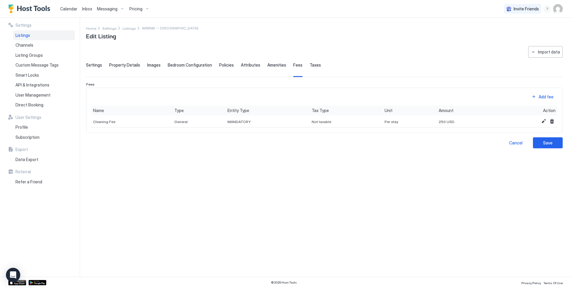
click at [273, 65] on span "Amenities" at bounding box center [276, 64] width 19 height 5
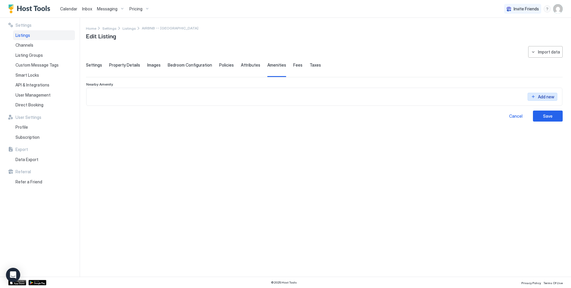
click at [538, 94] on div "Add new" at bounding box center [546, 92] width 16 height 6
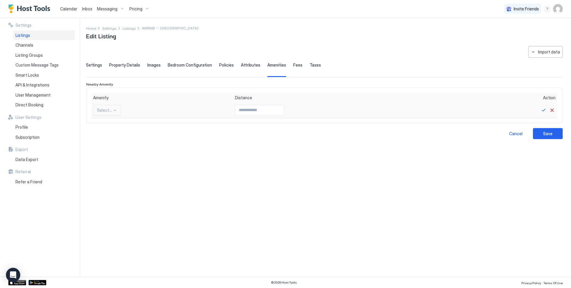
click at [121, 109] on div "Select..." at bounding box center [162, 110] width 138 height 11
click at [118, 109] on div "Select..." at bounding box center [107, 110] width 28 height 11
click at [194, 160] on div "**********" at bounding box center [324, 158] width 477 height 224
click at [553, 111] on button "Cancel" at bounding box center [551, 110] width 7 height 7
click at [246, 64] on span "Attributes" at bounding box center [250, 64] width 19 height 5
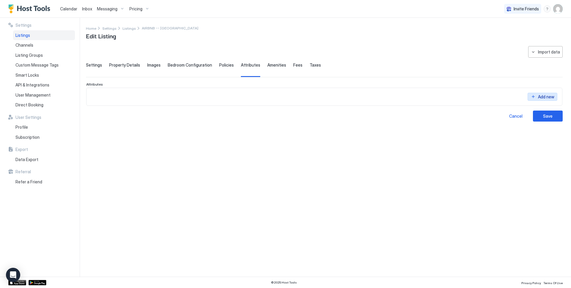
click at [532, 93] on button "Add new" at bounding box center [543, 97] width 30 height 8
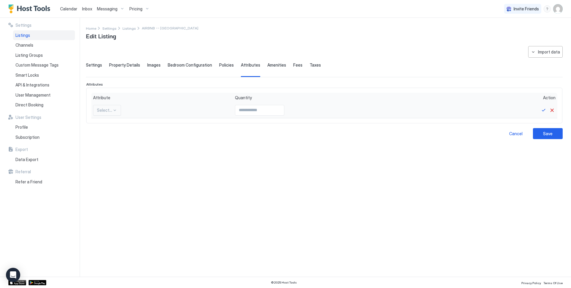
click at [115, 111] on div at bounding box center [114, 110] width 5 height 5
click at [106, 110] on div at bounding box center [104, 110] width 15 height 5
click at [108, 141] on div "Autumn foliage" at bounding box center [107, 137] width 27 height 12
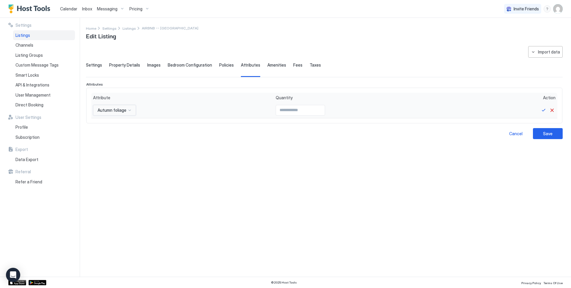
click at [276, 105] on input "Input Field" at bounding box center [300, 110] width 49 height 10
click at [312, 109] on input "*" at bounding box center [300, 110] width 49 height 10
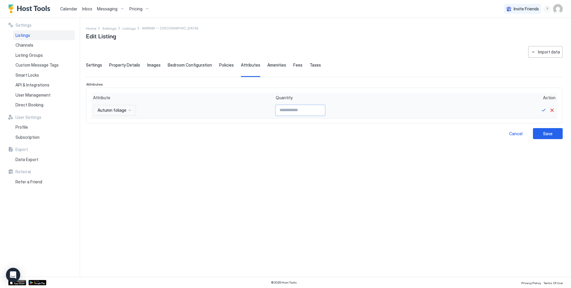
click at [312, 112] on input "*" at bounding box center [300, 110] width 49 height 10
type input "*"
click at [312, 112] on input "*" at bounding box center [300, 110] width 49 height 10
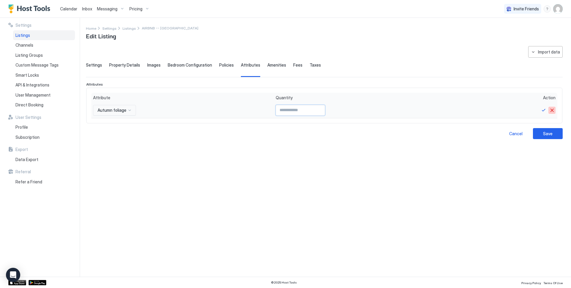
click at [553, 109] on button "Cancel" at bounding box center [551, 110] width 7 height 7
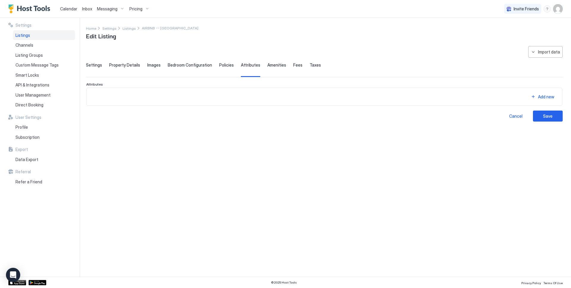
click at [221, 64] on span "Policies" at bounding box center [226, 64] width 15 height 5
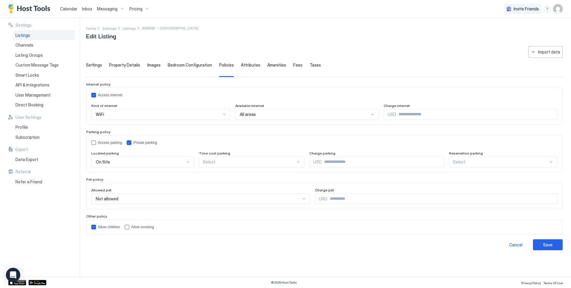
click at [192, 63] on span "Bedroom Configuration" at bounding box center [190, 64] width 44 height 5
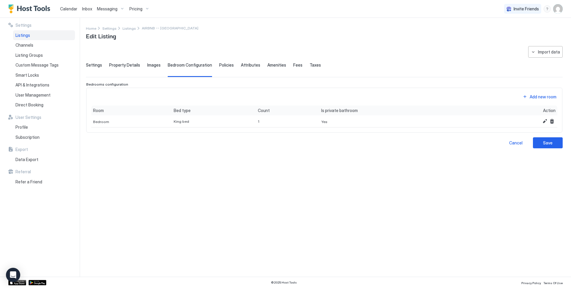
click at [151, 64] on span "Images" at bounding box center [153, 64] width 13 height 5
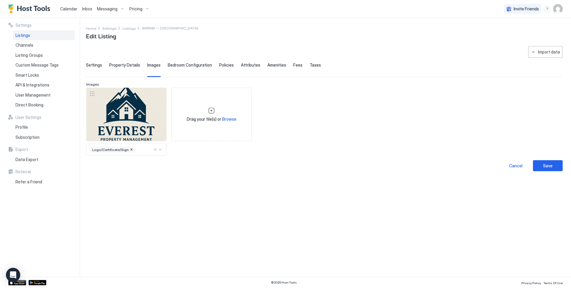
click at [123, 65] on span "Property Details" at bounding box center [124, 64] width 31 height 5
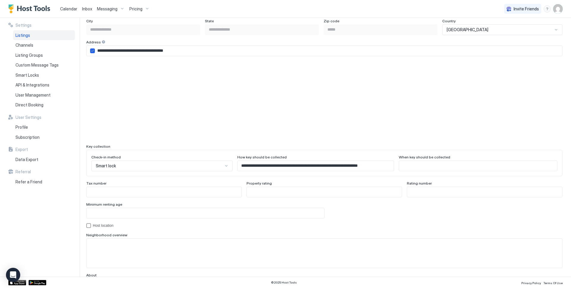
scroll to position [485, 0]
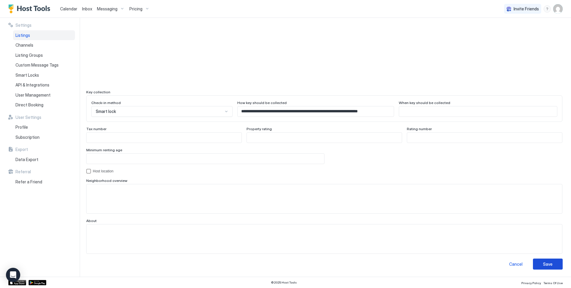
click at [538, 264] on button "Save" at bounding box center [548, 264] width 30 height 11
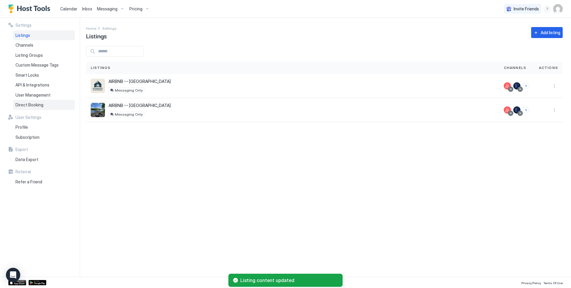
click at [23, 100] on div "Direct Booking" at bounding box center [44, 105] width 62 height 10
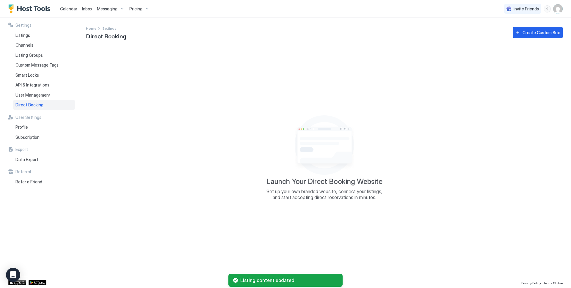
click at [555, 34] on div "Create Custom Site" at bounding box center [542, 32] width 38 height 6
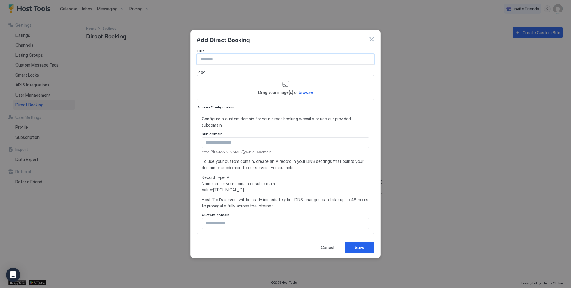
click at [221, 62] on input "Input Field" at bounding box center [285, 59] width 177 height 10
type input "**********"
click at [304, 91] on span "browse" at bounding box center [306, 92] width 14 height 5
type input "**********"
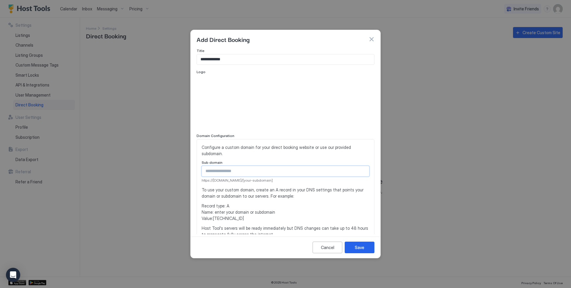
click at [225, 170] on input "Input Field" at bounding box center [285, 171] width 167 height 10
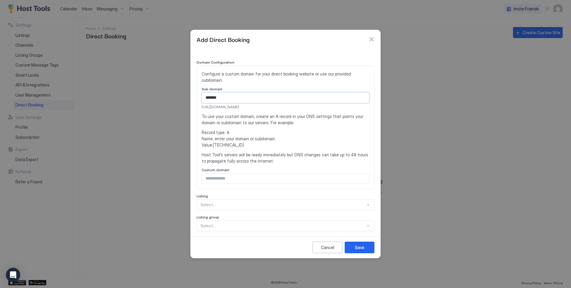
scroll to position [79, 0]
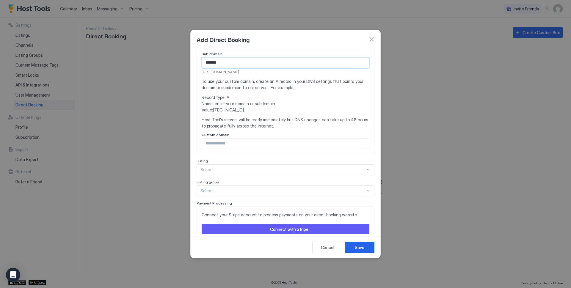
type input "*******"
click at [220, 168] on div "Select..." at bounding box center [286, 169] width 178 height 11
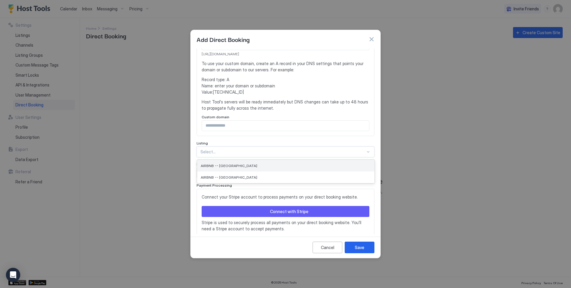
click at [221, 166] on span "AIRBNB -- [GEOGRAPHIC_DATA]" at bounding box center [229, 166] width 57 height 4
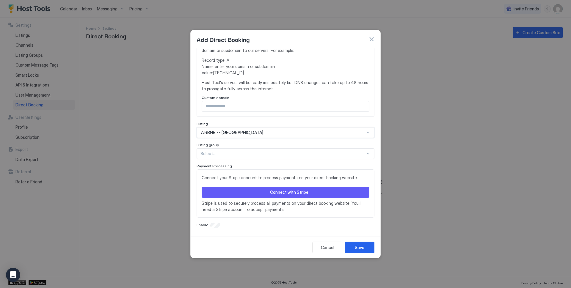
click at [216, 228] on div "Enable" at bounding box center [286, 225] width 178 height 6
click at [211, 223] on div "Enable" at bounding box center [286, 225] width 178 height 6
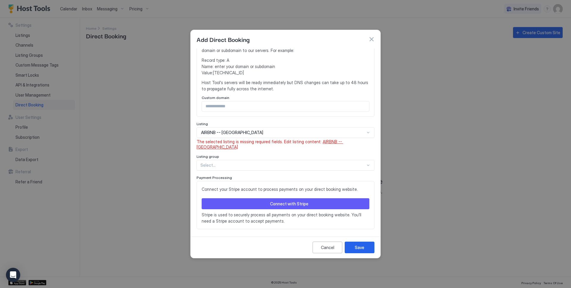
click at [338, 142] on span "AIRBNB -- [GEOGRAPHIC_DATA]" at bounding box center [270, 144] width 147 height 10
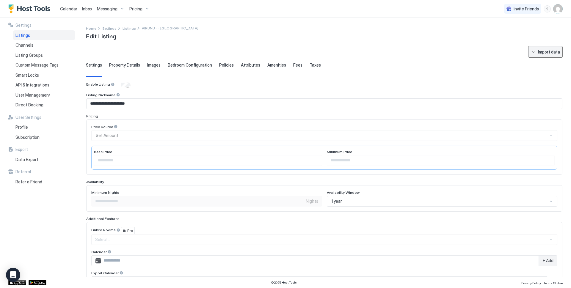
click at [528, 51] on button "Import data" at bounding box center [545, 52] width 35 height 12
click at [548, 63] on div "Airbnb" at bounding box center [546, 62] width 18 height 5
type input "**********"
type input "****"
type input "**"
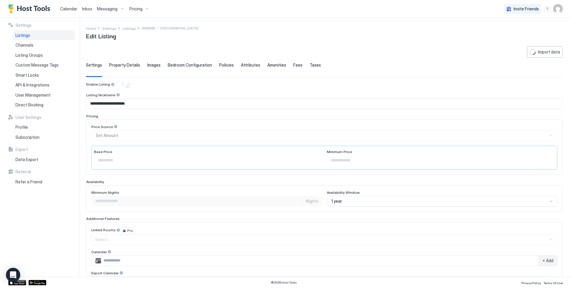
type textarea "**********"
type input "**********"
type textarea "**********"
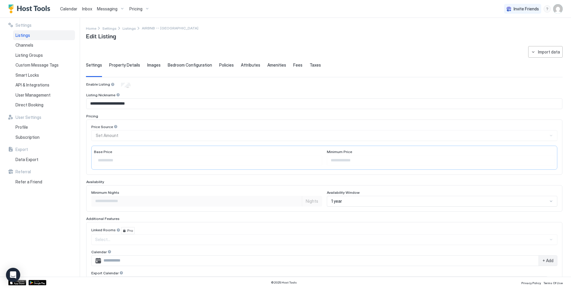
click at [124, 63] on span "Property Details" at bounding box center [124, 64] width 31 height 5
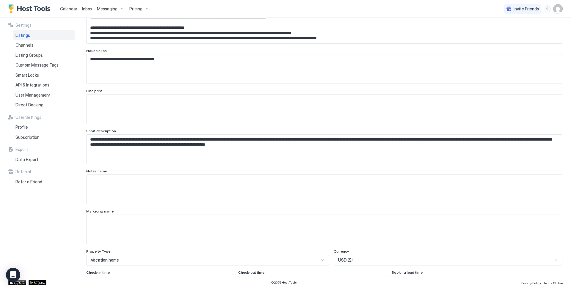
scroll to position [137, 0]
click at [112, 43] on textarea "Input Field" at bounding box center [322, 28] width 471 height 29
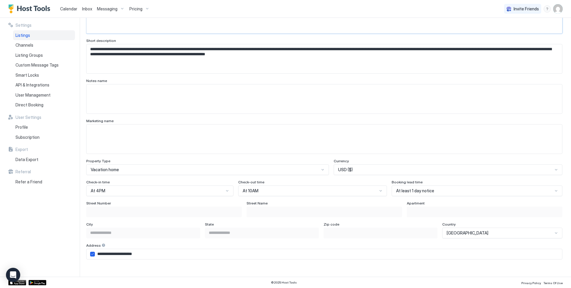
scroll to position [228, 0]
type textarea "*****"
click at [122, 171] on div "65 results available. Use Up and Down to choose options, press Enter to select …" at bounding box center [207, 169] width 243 height 11
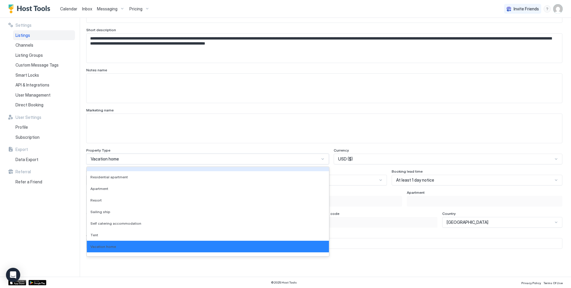
click at [126, 162] on div "Vacation home" at bounding box center [207, 159] width 243 height 11
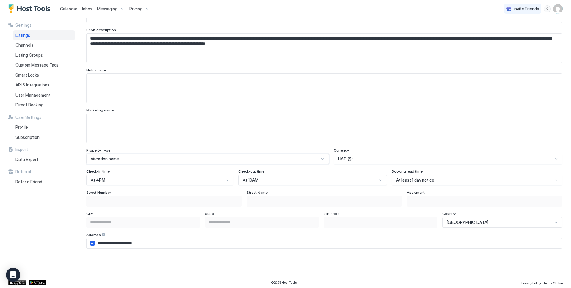
click at [126, 162] on div "Vacation home" at bounding box center [207, 159] width 243 height 11
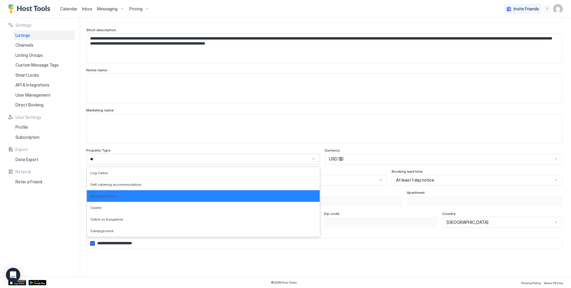
scroll to position [0, 0]
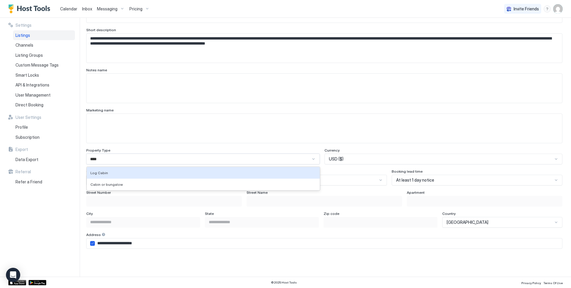
type input "*****"
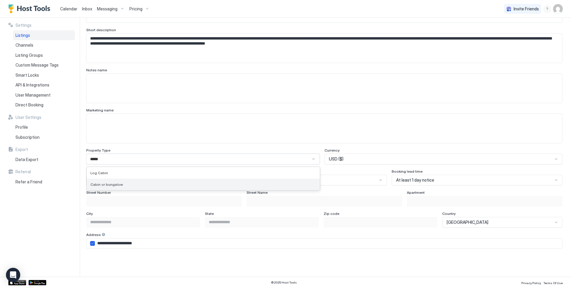
click at [106, 185] on span "Cabin or bungalow" at bounding box center [106, 184] width 32 height 4
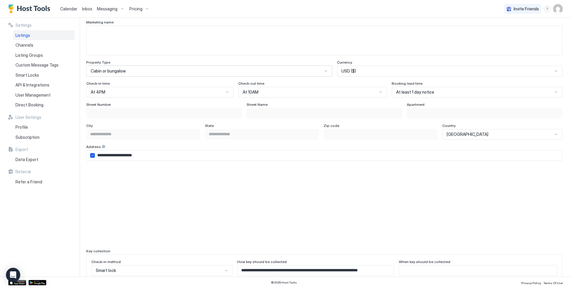
scroll to position [485, 0]
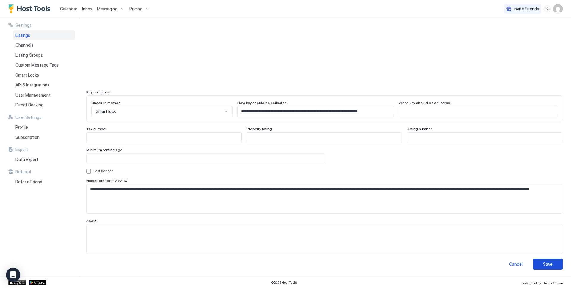
click at [543, 264] on div "Save" at bounding box center [548, 264] width 10 height 6
click at [25, 104] on span "Direct Booking" at bounding box center [29, 104] width 28 height 5
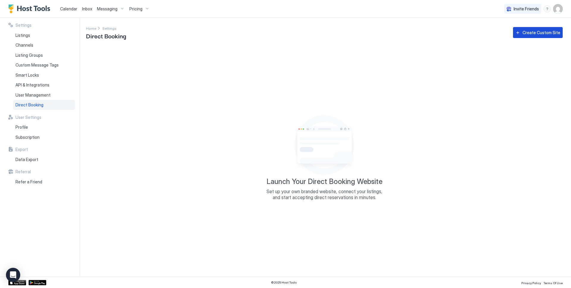
click at [528, 37] on button "Create Custom Site" at bounding box center [538, 32] width 50 height 11
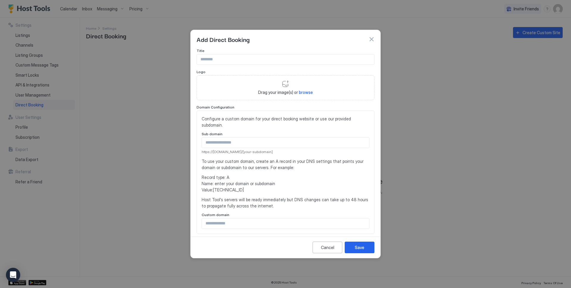
click at [217, 58] on input "Input Field" at bounding box center [285, 59] width 177 height 10
type input "**********"
click at [301, 95] on span "Drag your image(s) or browse" at bounding box center [285, 92] width 55 height 5
type input "**********"
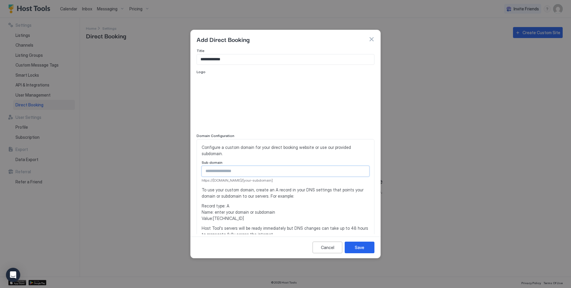
click at [232, 169] on input "Input Field" at bounding box center [285, 171] width 167 height 10
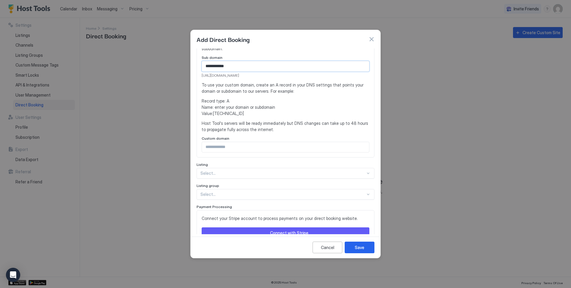
type input "**********"
click at [240, 173] on div "Select..." at bounding box center [286, 173] width 178 height 11
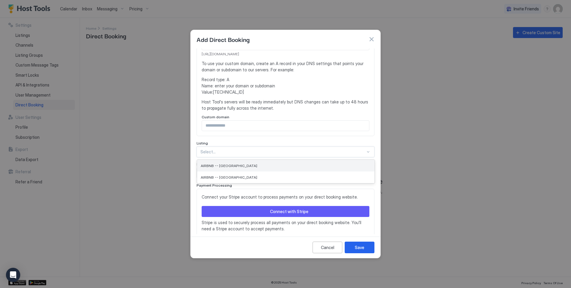
click at [229, 167] on span "AIRBNB -- [GEOGRAPHIC_DATA]" at bounding box center [229, 166] width 57 height 4
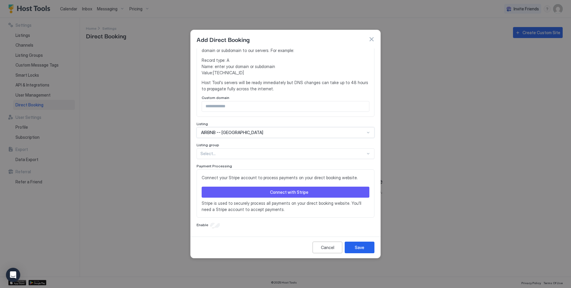
click at [210, 229] on div "**********" at bounding box center [286, 141] width 190 height 186
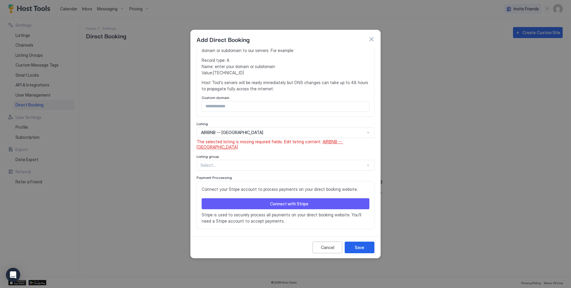
click at [339, 140] on span "AIRBNB -- [GEOGRAPHIC_DATA]" at bounding box center [270, 144] width 147 height 10
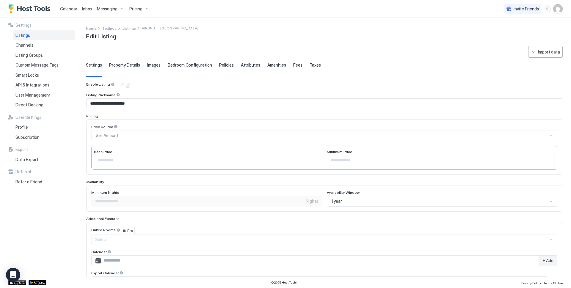
type input "***"
type input "**********"
type input "****"
type input "*****"
type input "**********"
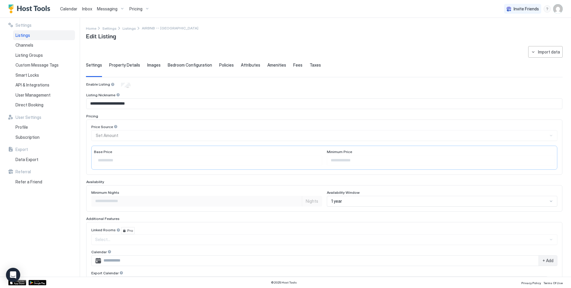
type textarea "**********"
type input "***"
type input "**********"
click at [118, 65] on span "Property Details" at bounding box center [124, 64] width 31 height 5
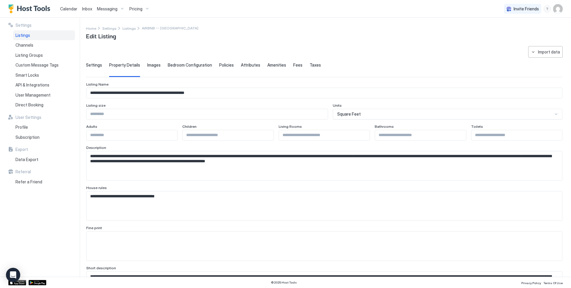
click at [157, 69] on div "Images" at bounding box center [153, 69] width 13 height 15
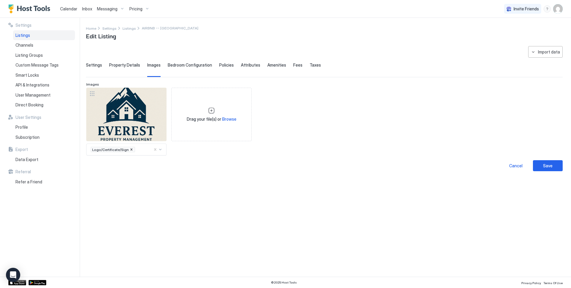
click at [189, 64] on span "Bedroom Configuration" at bounding box center [190, 64] width 44 height 5
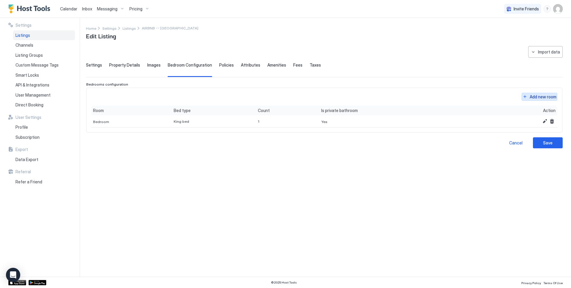
click at [530, 94] on div "Add new room" at bounding box center [543, 97] width 27 height 6
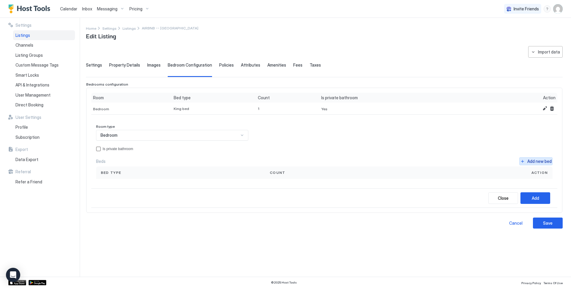
click at [539, 163] on div "Add new bed" at bounding box center [539, 161] width 24 height 6
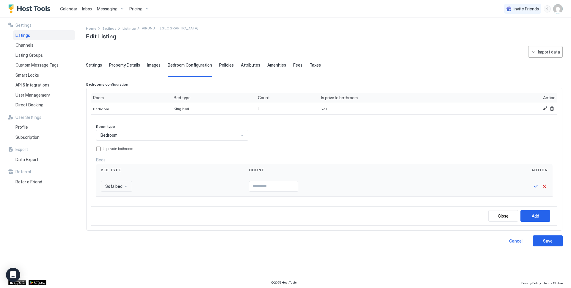
click at [122, 185] on div at bounding box center [114, 186] width 18 height 5
click at [114, 212] on span "Queen bed" at bounding box center [114, 212] width 19 height 4
click at [263, 191] on input "Input Field" at bounding box center [282, 186] width 49 height 10
type input "*"
click at [529, 214] on button "Add" at bounding box center [536, 216] width 30 height 12
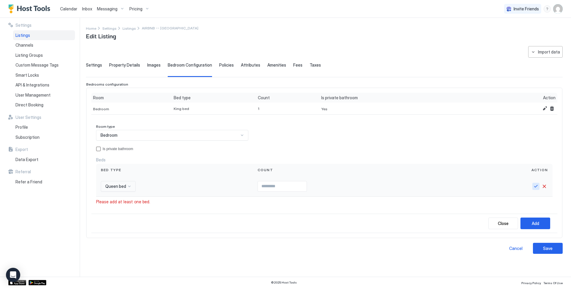
click at [538, 187] on button "Save" at bounding box center [535, 186] width 7 height 7
click at [221, 69] on div "Policies" at bounding box center [226, 69] width 15 height 15
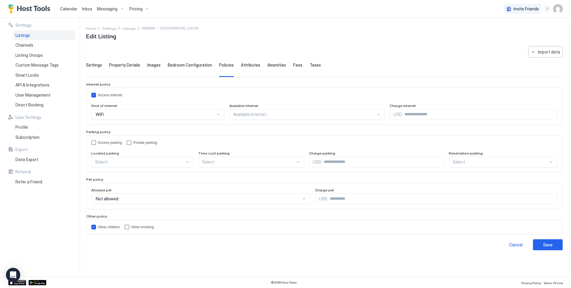
click at [243, 65] on span "Attributes" at bounding box center [250, 64] width 19 height 5
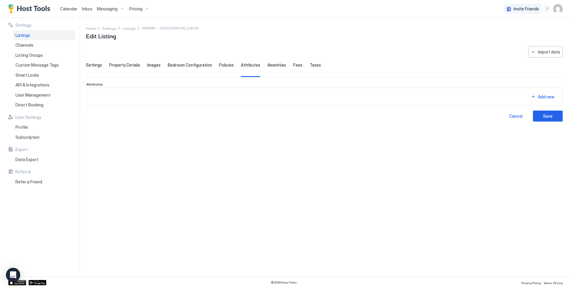
click at [279, 59] on div "**********" at bounding box center [324, 84] width 477 height 76
click at [276, 62] on div "**********" at bounding box center [324, 84] width 477 height 76
click at [287, 70] on div "Settings Property Details Images Bedroom Configuration Policies Attributes Amen…" at bounding box center [324, 69] width 477 height 15
click at [297, 66] on div "Settings Property Details Images Bedroom Configuration Policies Attributes Amen…" at bounding box center [324, 69] width 477 height 15
click at [293, 65] on span "Fees" at bounding box center [297, 64] width 9 height 5
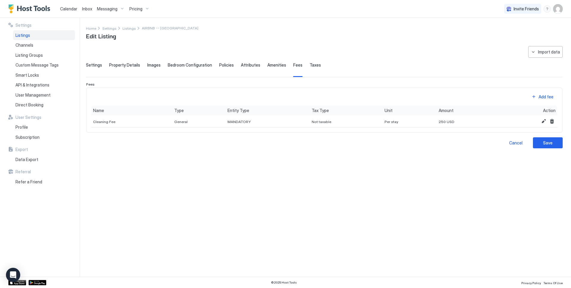
click at [310, 64] on span "Taxes" at bounding box center [315, 64] width 11 height 5
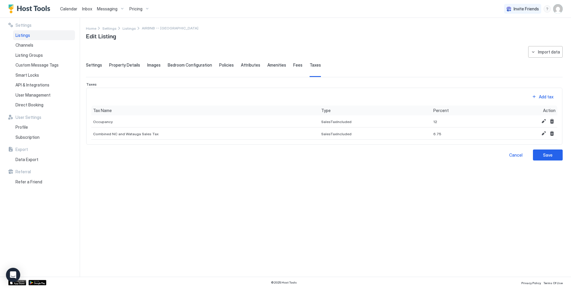
click at [95, 66] on span "Settings" at bounding box center [94, 64] width 16 height 5
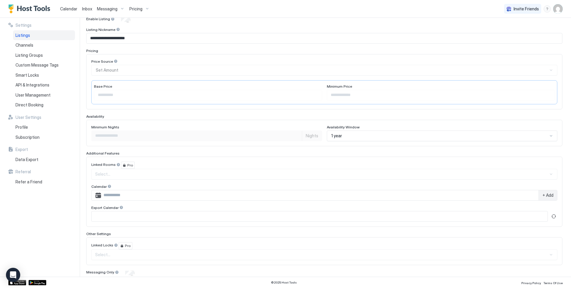
scroll to position [87, 0]
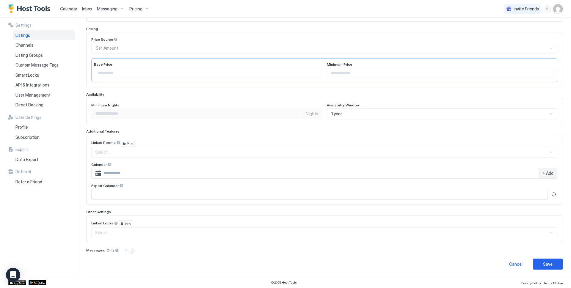
click at [182, 155] on div "Select..." at bounding box center [324, 152] width 466 height 11
click at [127, 145] on span "Pro" at bounding box center [130, 143] width 6 height 5
click at [122, 175] on input "Input Field" at bounding box center [320, 173] width 438 height 10
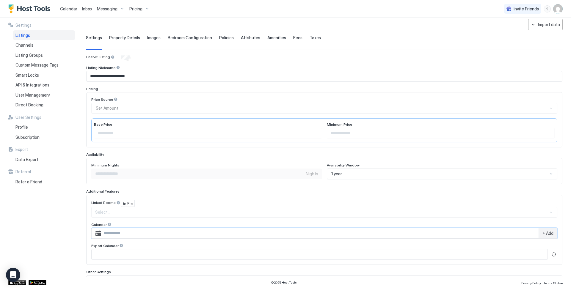
scroll to position [0, 0]
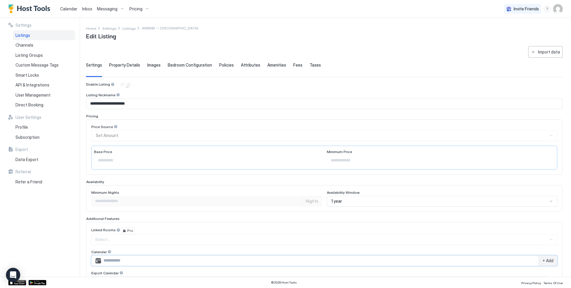
click at [233, 131] on div "Price Source Set Amount" at bounding box center [324, 133] width 466 height 16
click at [159, 151] on div "Base Price" at bounding box center [208, 153] width 228 height 6
click at [159, 154] on div "Base Price" at bounding box center [208, 153] width 228 height 6
click at [127, 134] on div "Price Source Set Amount" at bounding box center [324, 133] width 466 height 16
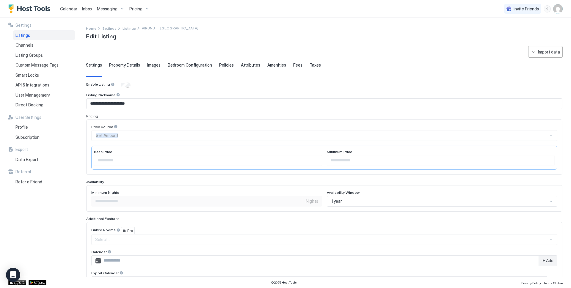
click at [127, 134] on div "Price Source Set Amount" at bounding box center [324, 133] width 466 height 16
click at [115, 127] on div at bounding box center [116, 127] width 4 height 4
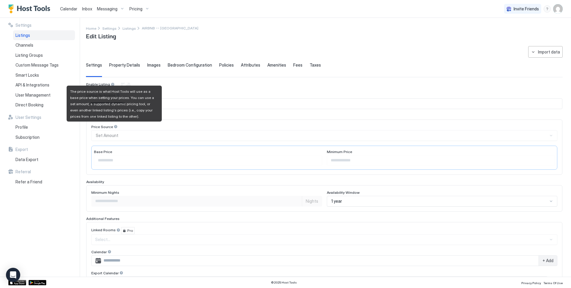
click at [115, 127] on div at bounding box center [116, 127] width 4 height 4
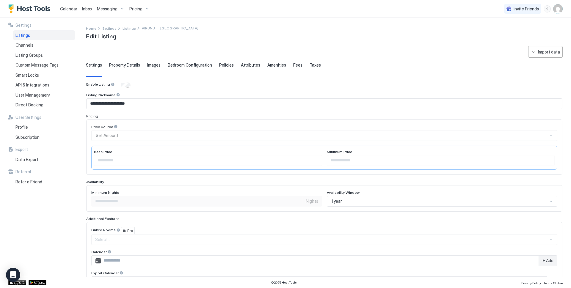
click at [258, 215] on div "**********" at bounding box center [324, 211] width 476 height 259
click at [31, 104] on span "Direct Booking" at bounding box center [29, 104] width 28 height 5
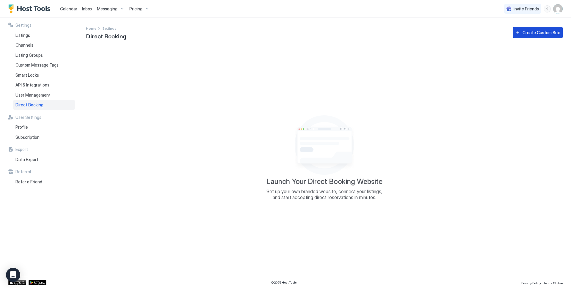
click at [523, 32] on button "Create Custom Site" at bounding box center [538, 32] width 50 height 11
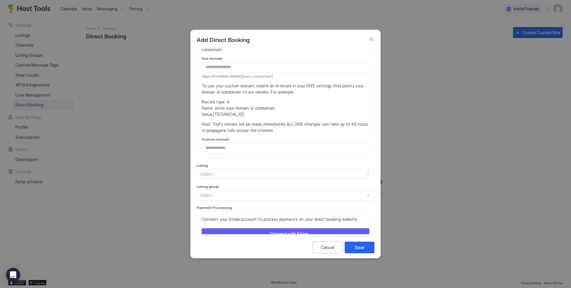
scroll to position [91, 0]
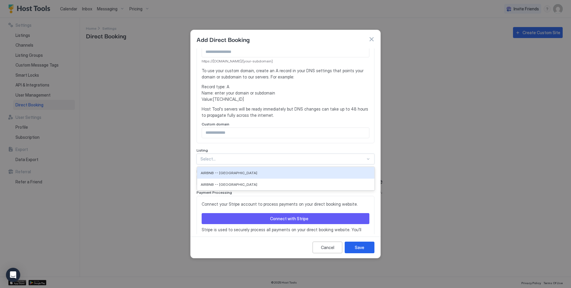
click at [206, 156] on div "Select..." at bounding box center [286, 159] width 178 height 11
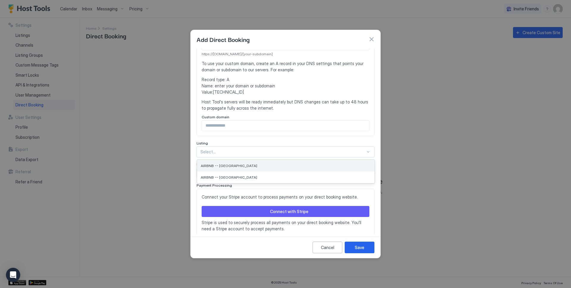
click at [208, 165] on span "AIRBNB -- [GEOGRAPHIC_DATA]" at bounding box center [229, 166] width 57 height 4
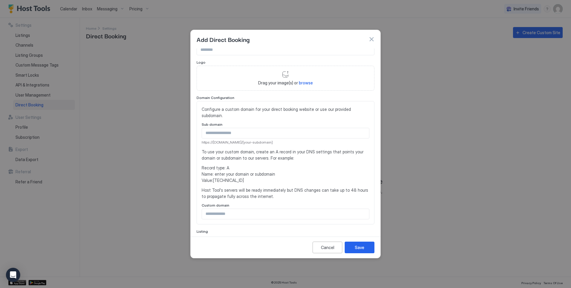
scroll to position [0, 0]
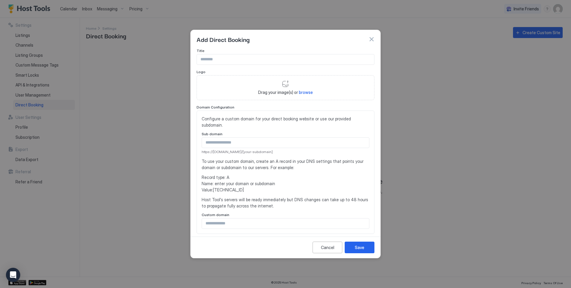
click at [207, 54] on div "Title" at bounding box center [286, 51] width 178 height 6
click at [206, 60] on input "Input Field" at bounding box center [285, 59] width 177 height 10
type input "********"
click at [300, 95] on div "Drag your image(s) or browse" at bounding box center [286, 87] width 178 height 25
type input "**********"
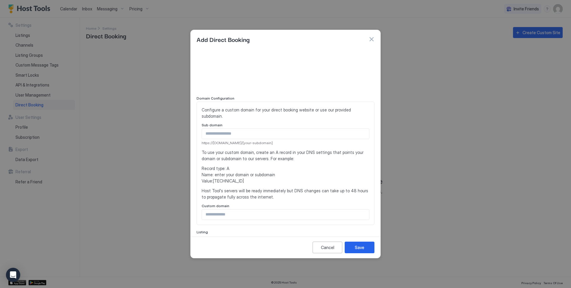
scroll to position [38, 0]
click at [222, 137] on input "Input Field" at bounding box center [285, 133] width 167 height 10
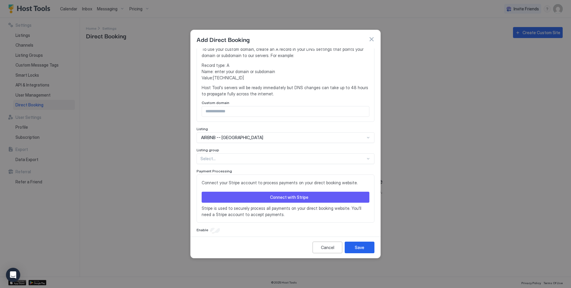
scroll to position [146, 0]
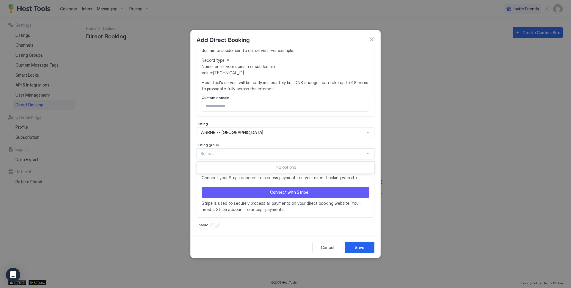
click at [211, 154] on div at bounding box center [282, 153] width 165 height 5
click at [215, 225] on div "Title ******** Logo Domain Configuration Configure a custom domain for your dir…" at bounding box center [286, 141] width 190 height 186
click at [359, 253] on button "Save" at bounding box center [360, 248] width 30 height 12
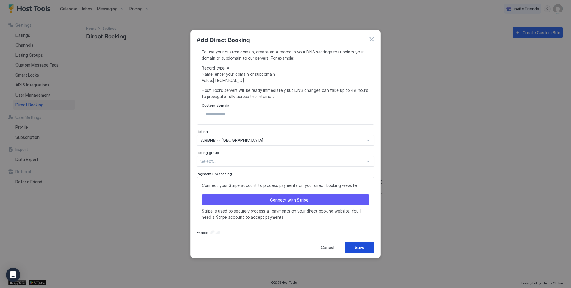
scroll to position [153, 0]
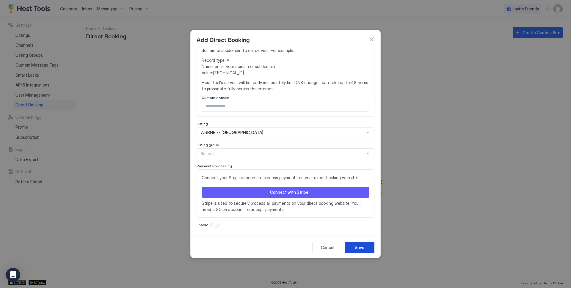
click at [362, 248] on div "Save" at bounding box center [360, 247] width 10 height 6
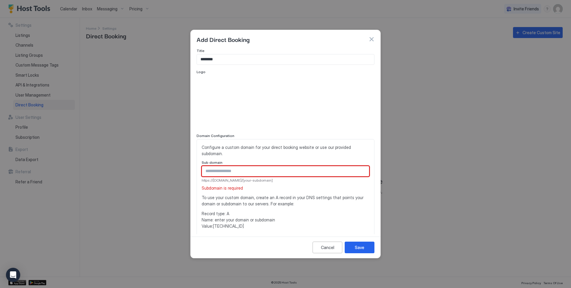
click at [225, 169] on input "Input Field" at bounding box center [285, 171] width 167 height 10
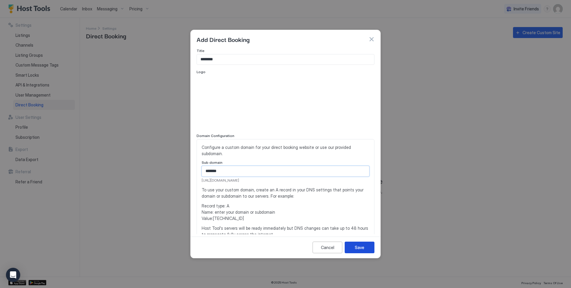
type input "*******"
click at [352, 252] on button "Save" at bounding box center [360, 248] width 30 height 12
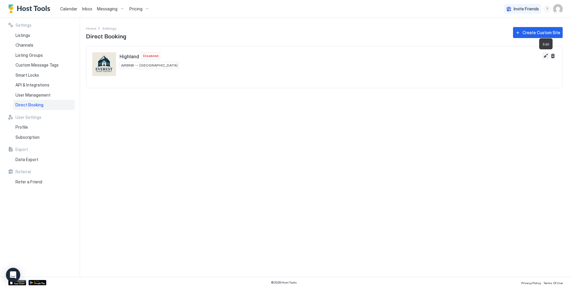
click at [548, 57] on button "Edit" at bounding box center [545, 55] width 7 height 7
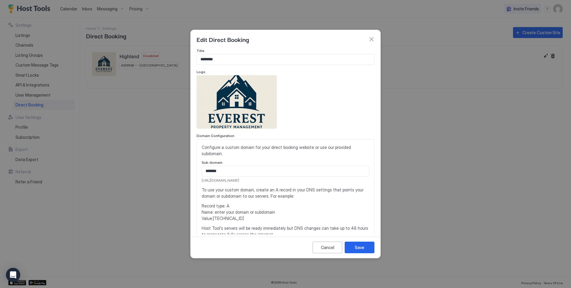
scroll to position [146, 0]
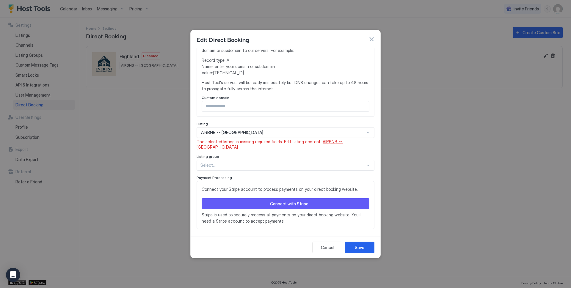
click at [334, 142] on span "AIRBNB -- [GEOGRAPHIC_DATA]" at bounding box center [270, 144] width 147 height 10
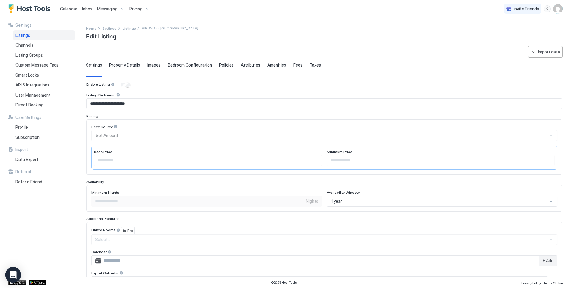
click at [14, 273] on icon "Open Intercom Messenger" at bounding box center [13, 275] width 7 height 8
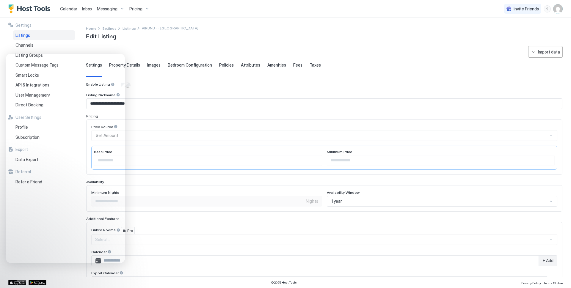
click at [131, 44] on div "**********" at bounding box center [328, 147] width 485 height 259
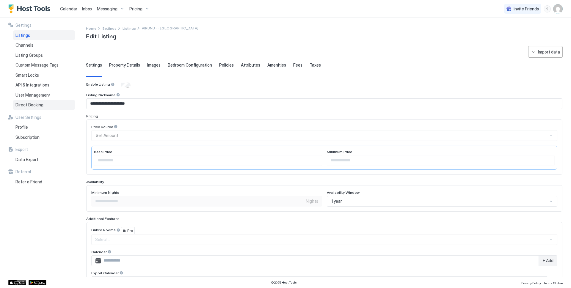
click at [30, 105] on span "Direct Booking" at bounding box center [29, 104] width 28 height 5
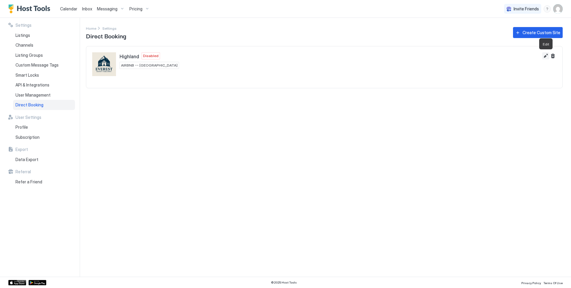
click at [543, 54] on button "Edit" at bounding box center [545, 55] width 7 height 7
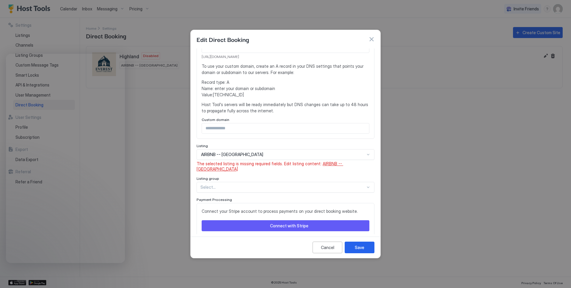
scroll to position [152, 0]
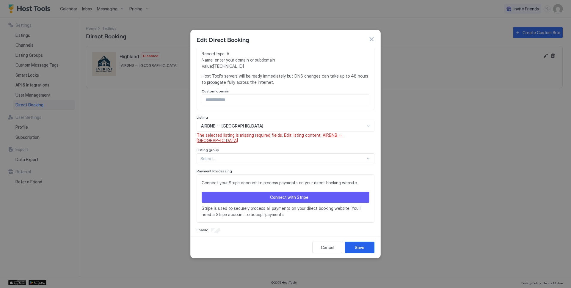
click at [372, 41] on button "button" at bounding box center [372, 39] width 6 height 6
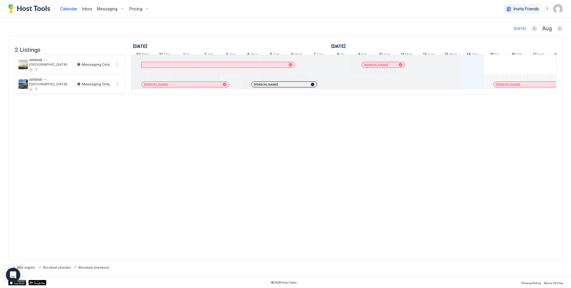
scroll to position [0, 330]
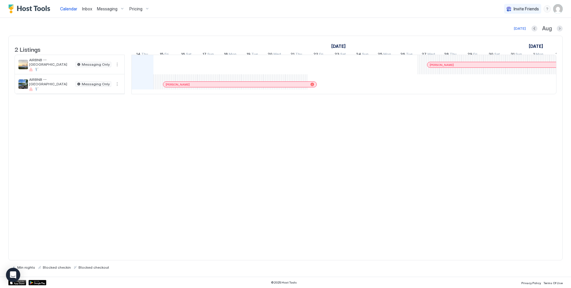
click at [136, 10] on span "Pricing" at bounding box center [135, 8] width 13 height 5
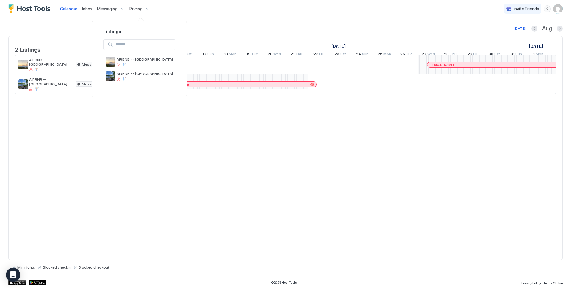
click at [136, 10] on div at bounding box center [285, 144] width 571 height 288
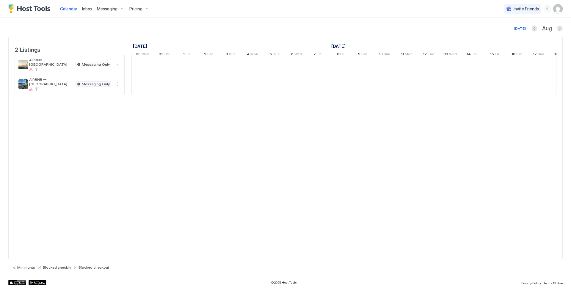
scroll to position [0, 330]
